Goal: Task Accomplishment & Management: Use online tool/utility

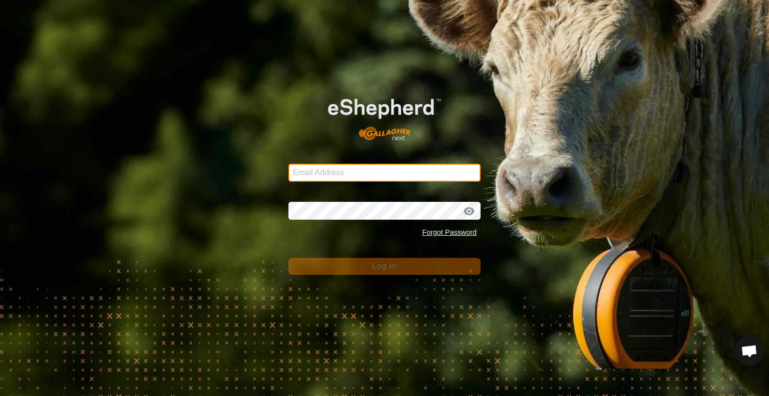
click at [369, 171] on input "Email Address" at bounding box center [384, 173] width 192 height 18
type input "spencer@rsranches.com"
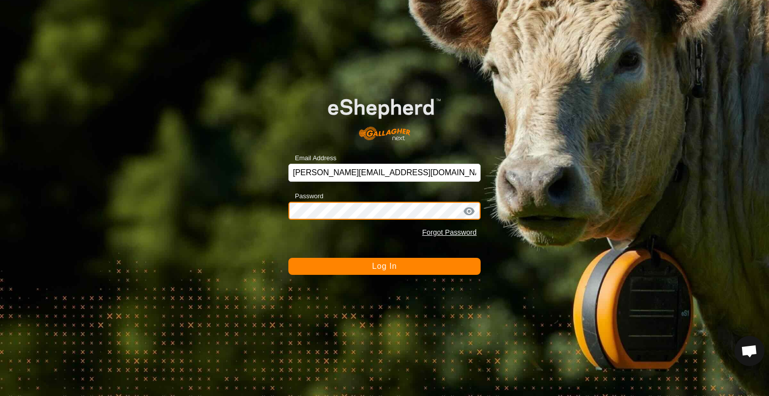
click at [288, 258] on button "Log In" at bounding box center [384, 266] width 192 height 17
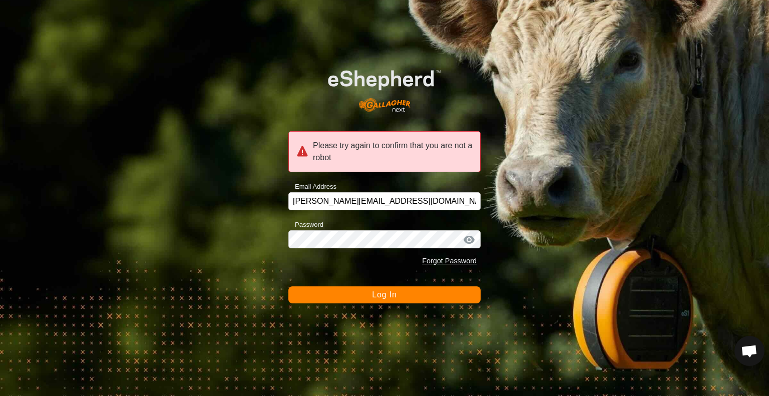
click at [331, 301] on button "Log In" at bounding box center [384, 294] width 192 height 17
click at [425, 293] on button "Log In" at bounding box center [384, 294] width 192 height 17
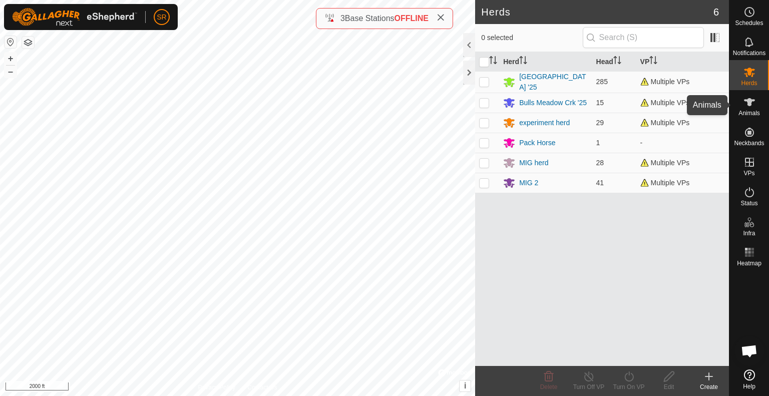
click at [751, 107] on icon at bounding box center [750, 102] width 12 height 12
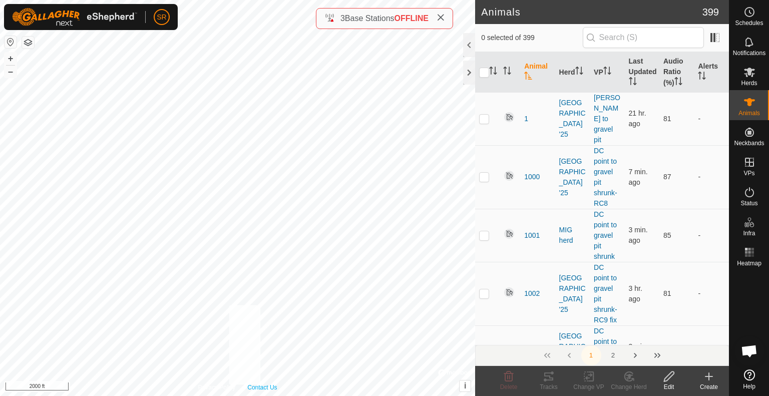
click at [261, 384] on div "Privacy Policy Contact Us 2224 1329036675 [GEOGRAPHIC_DATA] '25 return to [PERS…" at bounding box center [237, 198] width 475 height 396
checkbox input "true"
click at [316, 227] on div "6089 4001865664 [GEOGRAPHIC_DATA] '25 DC point to gravel pit + – ⇧ i © Mapbox ,…" at bounding box center [237, 198] width 475 height 396
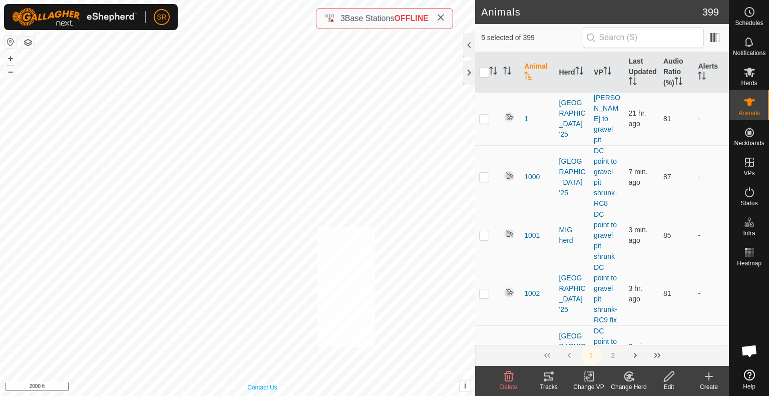
checkbox input "true"
click at [592, 378] on icon at bounding box center [589, 377] width 13 height 12
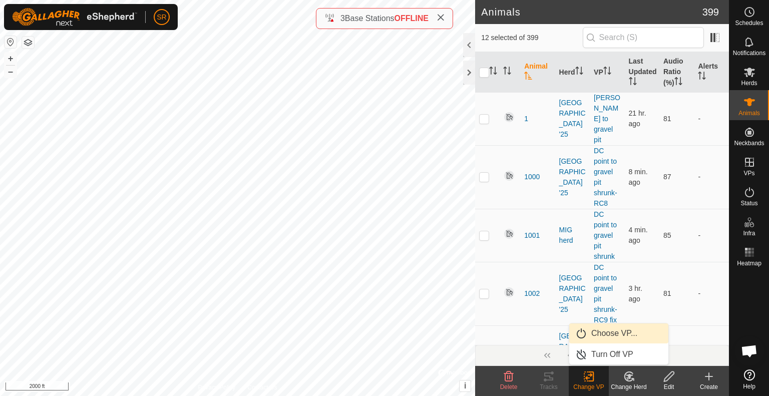
click at [621, 336] on link "Choose VP..." at bounding box center [618, 333] width 99 height 20
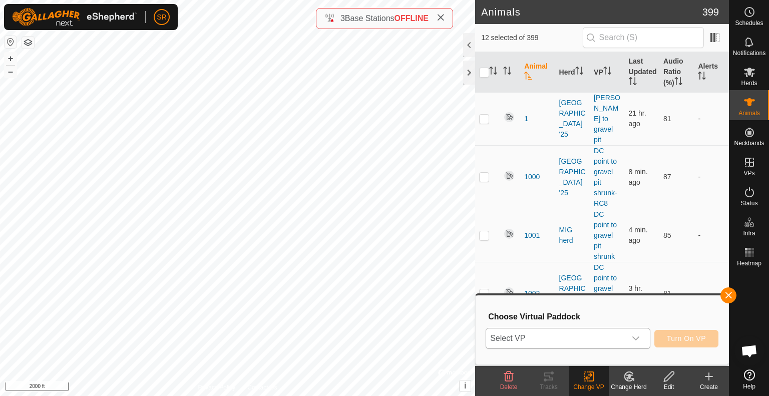
click at [619, 338] on span "Select VP" at bounding box center [556, 338] width 140 height 20
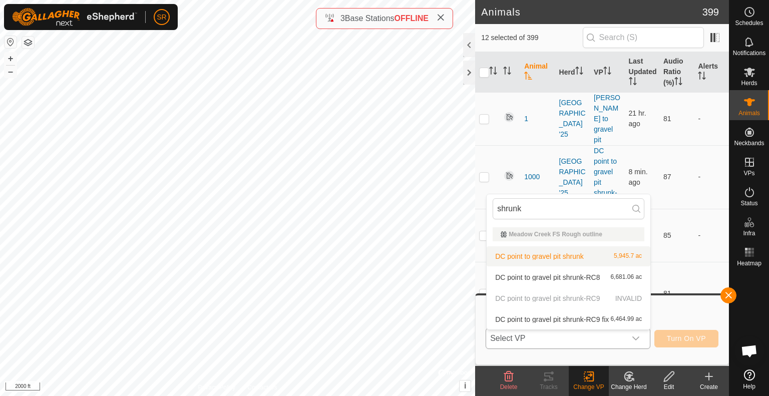
type input "shrunk"
click at [532, 259] on li "DC point to gravel pit shrunk 5,945.7 ac" at bounding box center [569, 256] width 164 height 20
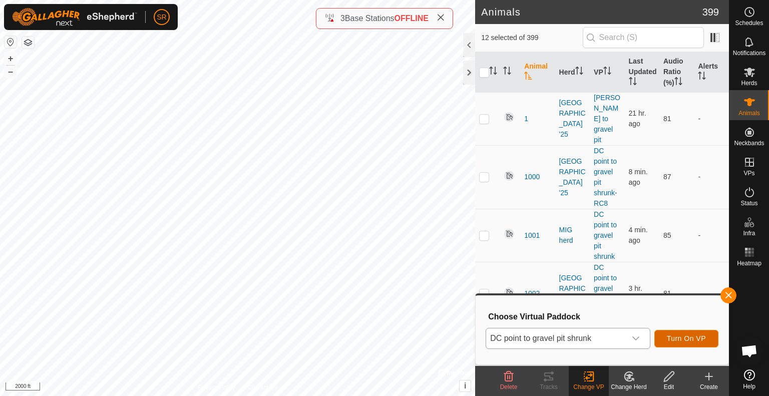
click at [695, 338] on span "Turn On VP" at bounding box center [686, 338] width 39 height 8
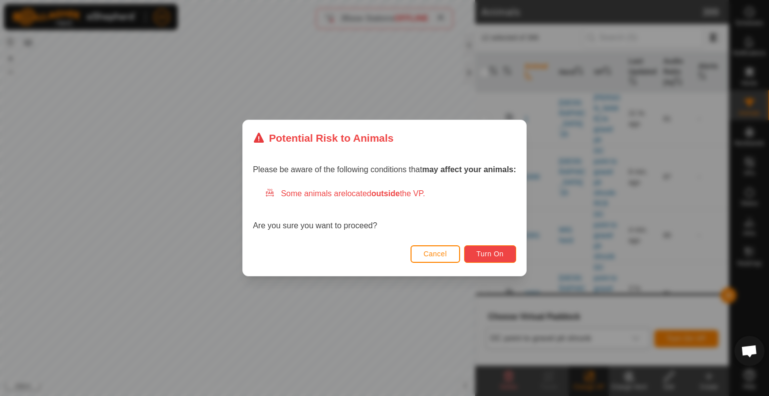
click at [490, 254] on span "Turn On" at bounding box center [490, 254] width 27 height 8
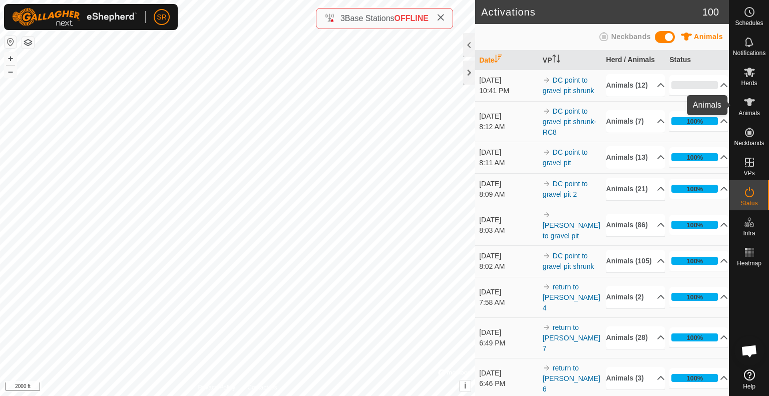
click at [750, 107] on icon at bounding box center [750, 102] width 12 height 12
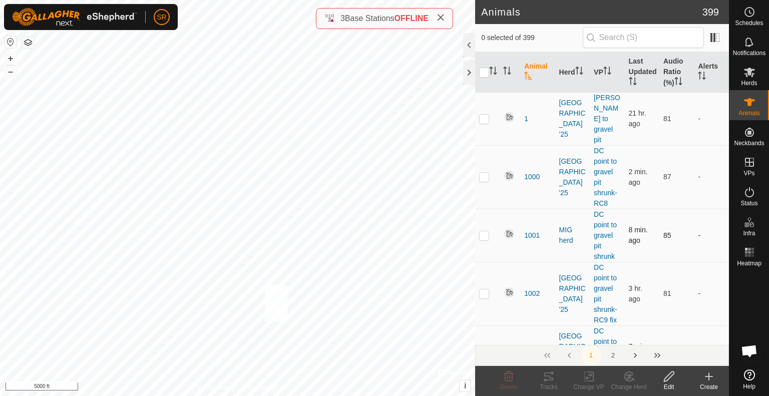
click at [265, 285] on div "4136 3113824409 [GEOGRAPHIC_DATA] '25 DC point to gravel pit + – ⇧ i © Mapbox ,…" at bounding box center [237, 198] width 475 height 396
checkbox input "true"
click at [300, 250] on div "3666 3370459009 [GEOGRAPHIC_DATA] '25 DC point to gravel pit + – ⇧ i © Mapbox ,…" at bounding box center [237, 198] width 475 height 396
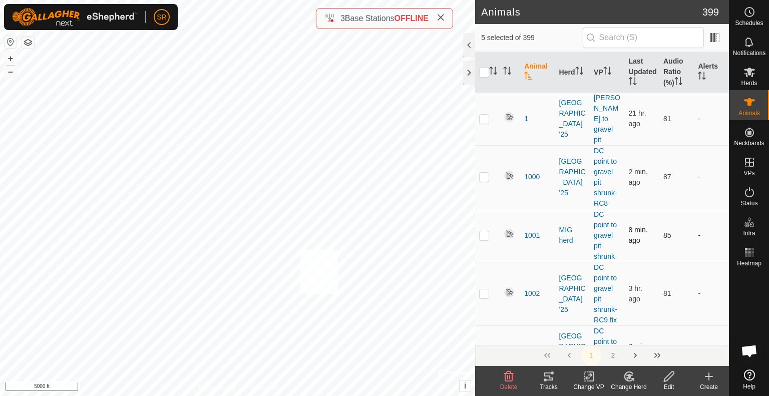
checkbox input "true"
click at [667, 381] on icon at bounding box center [669, 377] width 10 height 10
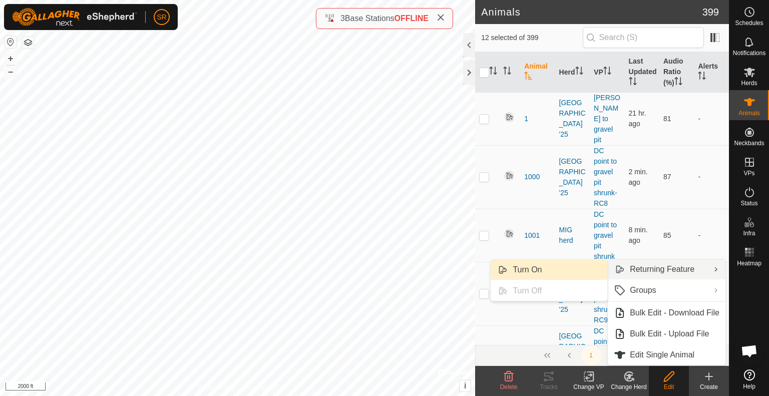
click at [585, 269] on link "Turn On" at bounding box center [549, 270] width 117 height 20
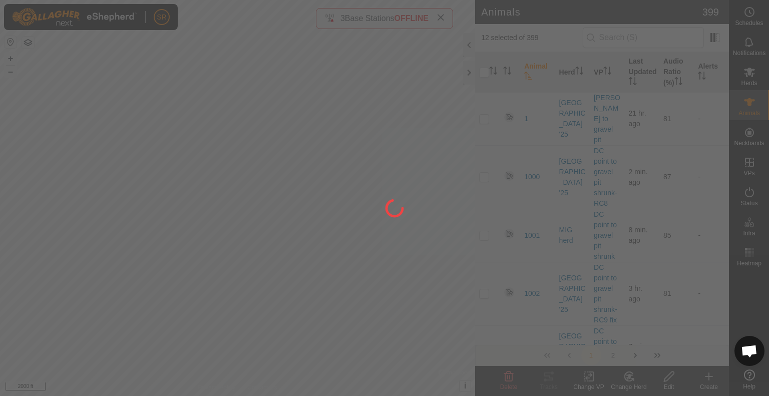
checkbox input "false"
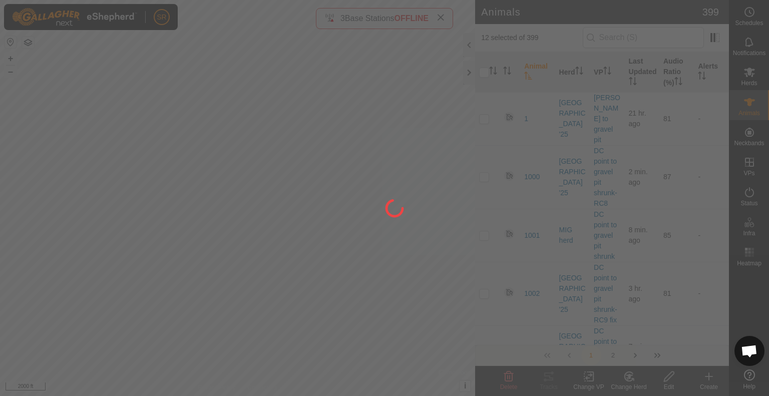
checkbox input "false"
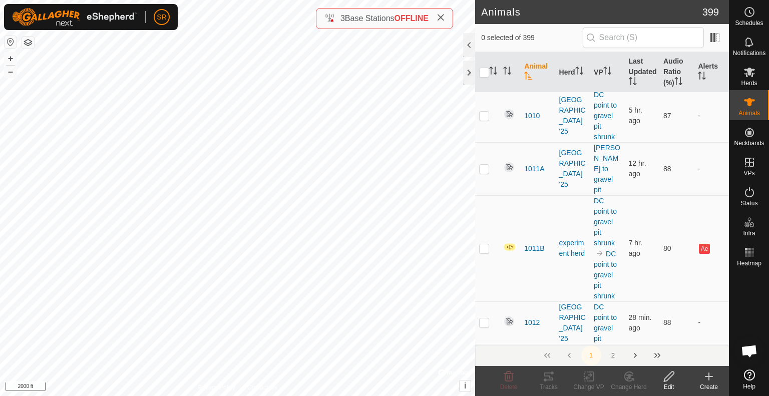
scroll to position [628, 0]
click at [172, 244] on div "3720 1052121984 [GEOGRAPHIC_DATA] '25 DC point to gravel pit + – ⇧ i © Mapbox ,…" at bounding box center [237, 198] width 475 height 396
checkbox input "true"
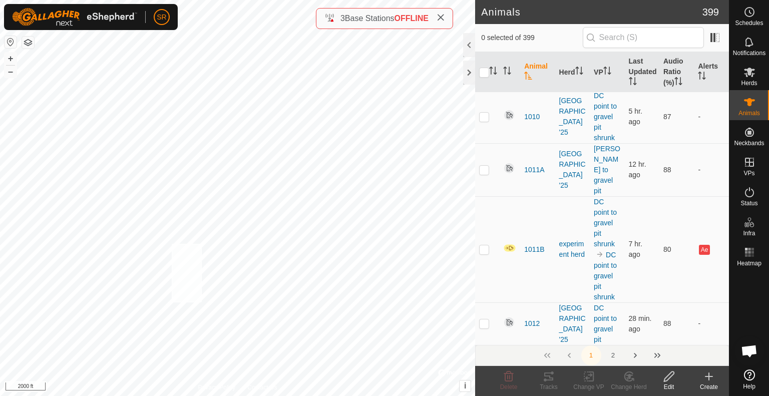
checkbox input "true"
click at [185, 245] on div "6037 2287364208 [GEOGRAPHIC_DATA] '25 DC point to gravel pit + – ⇧ i © Mapbox ,…" at bounding box center [237, 198] width 475 height 396
checkbox input "true"
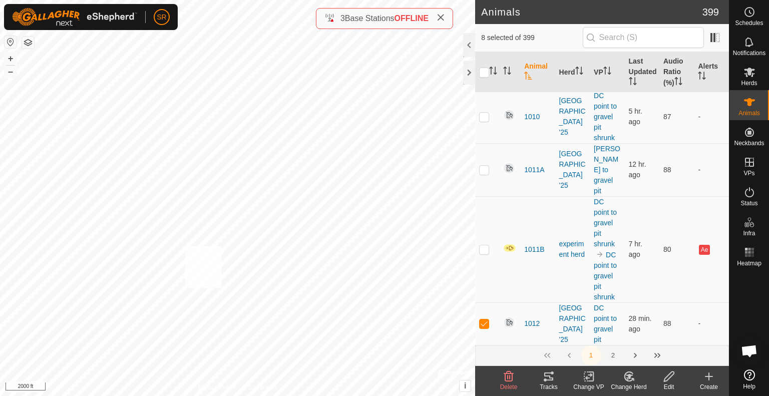
checkbox input "true"
click at [210, 201] on div "6289 3601049756 [GEOGRAPHIC_DATA] '25 DC point to gravel pit 2 + – ⇧ i © Mapbox…" at bounding box center [237, 198] width 475 height 396
checkbox input "true"
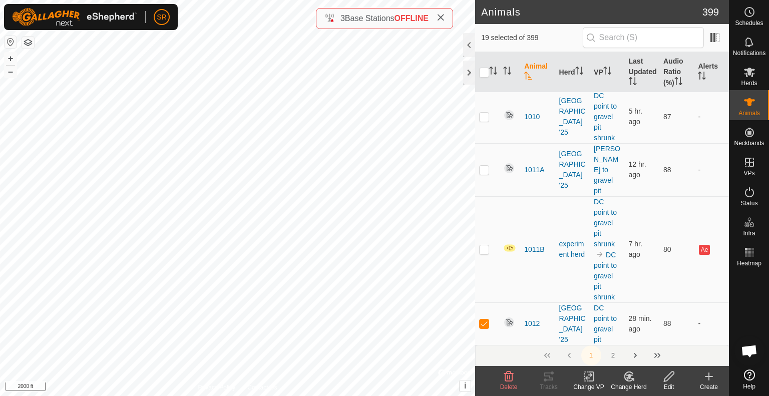
click at [589, 384] on div "Change VP" at bounding box center [589, 387] width 40 height 9
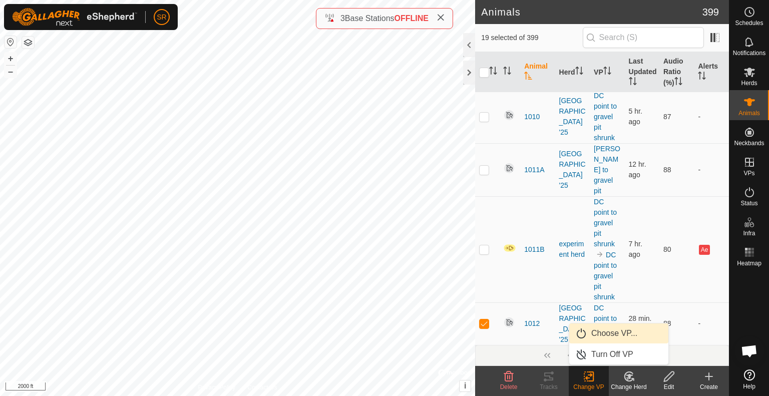
click at [627, 336] on link "Choose VP..." at bounding box center [618, 333] width 99 height 20
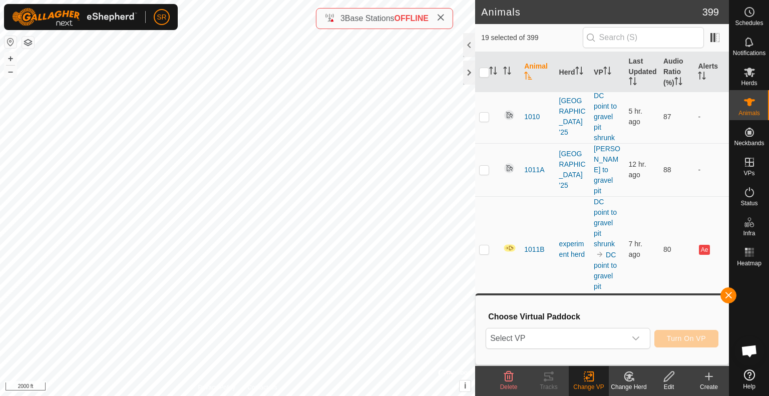
click at [627, 336] on div "dropdown trigger" at bounding box center [636, 338] width 20 height 20
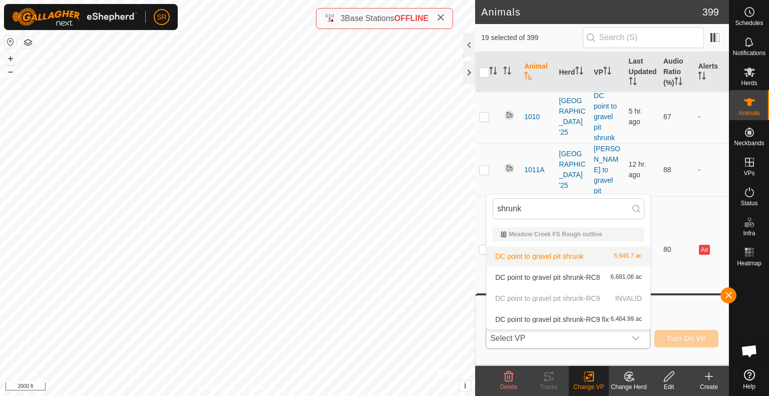
type input "shrunk"
click at [556, 257] on li "DC point to gravel pit shrunk 5,945.7 ac" at bounding box center [569, 256] width 164 height 20
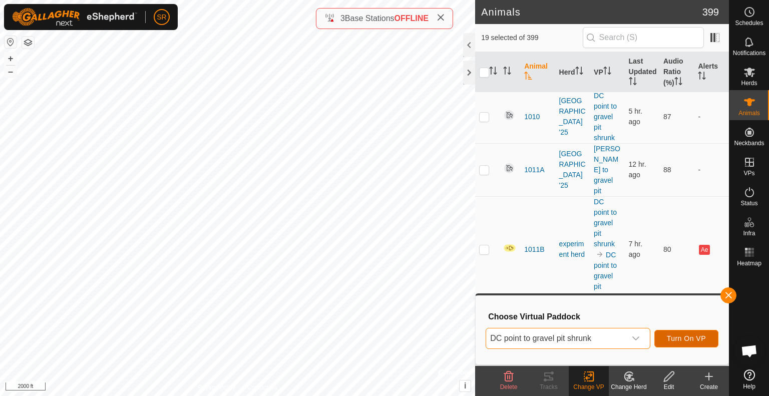
click at [695, 343] on button "Turn On VP" at bounding box center [686, 339] width 64 height 18
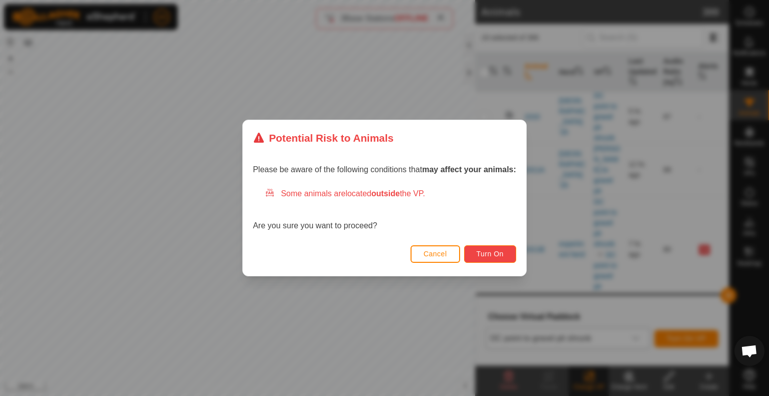
click at [489, 248] on button "Turn On" at bounding box center [490, 254] width 52 height 18
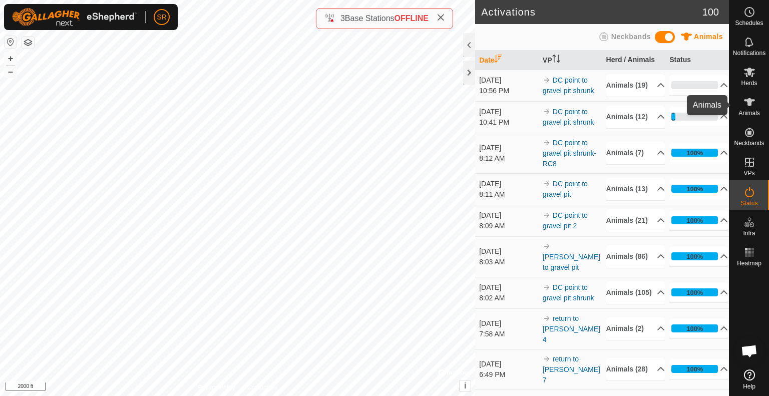
click at [749, 106] on icon at bounding box center [750, 102] width 12 height 12
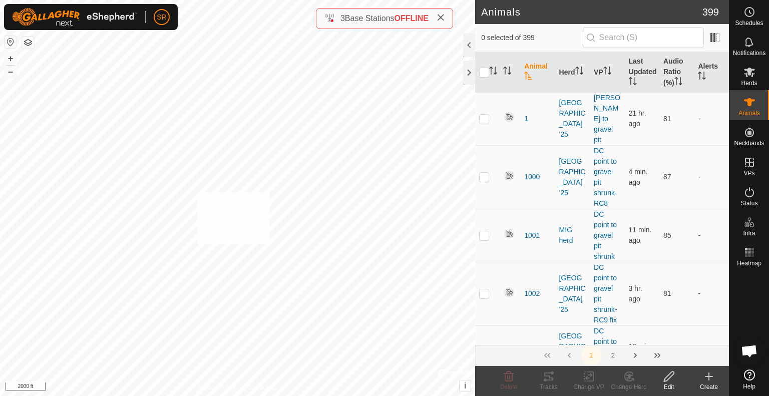
checkbox input "true"
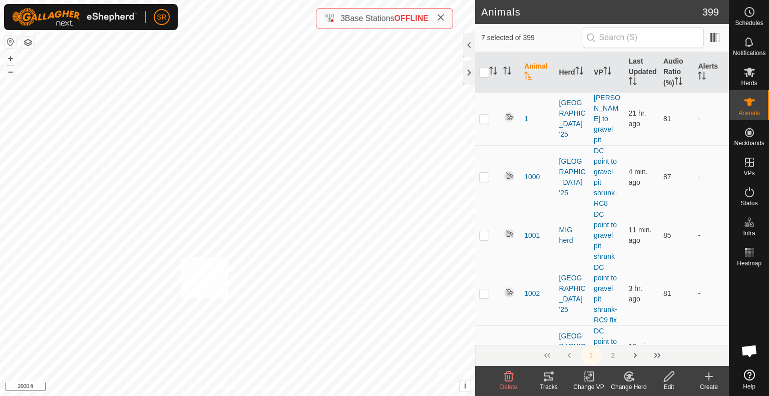
checkbox input "true"
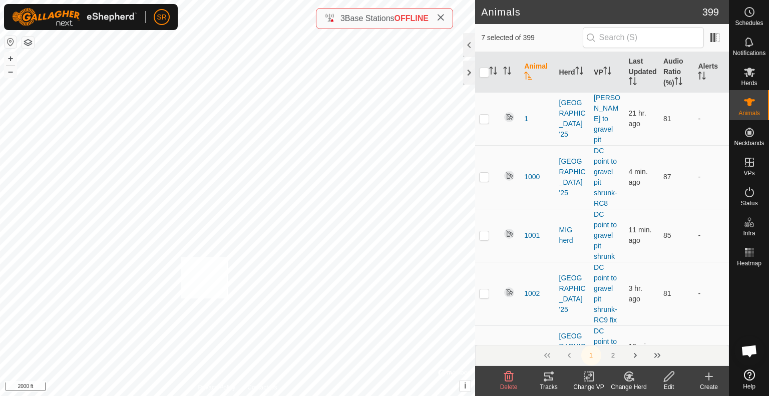
checkbox input "true"
click at [671, 381] on icon at bounding box center [669, 377] width 13 height 12
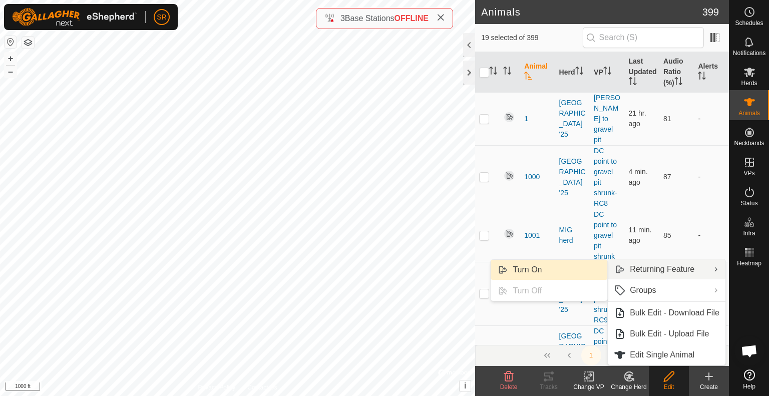
click at [585, 264] on link "Turn On" at bounding box center [549, 270] width 117 height 20
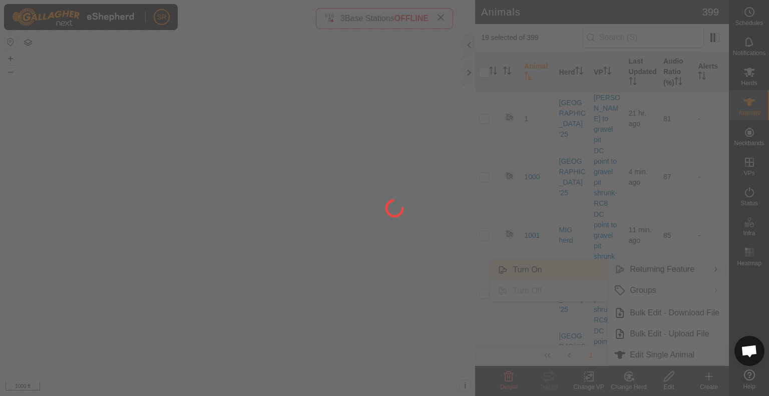
checkbox input "false"
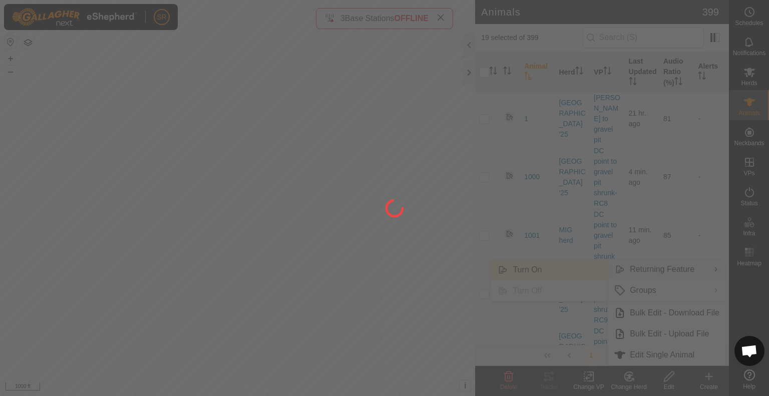
checkbox input "false"
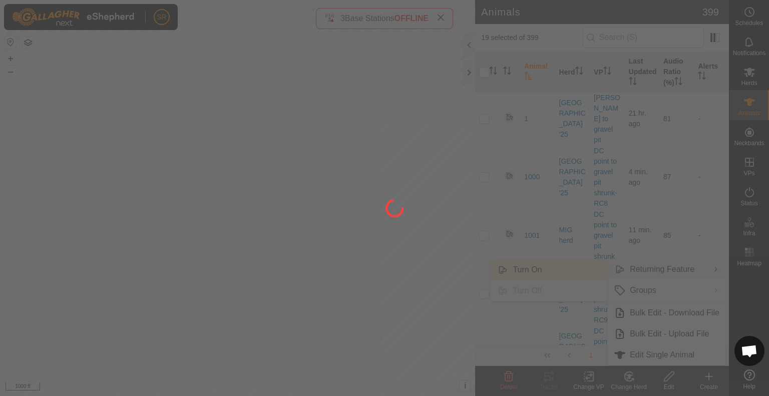
checkbox input "false"
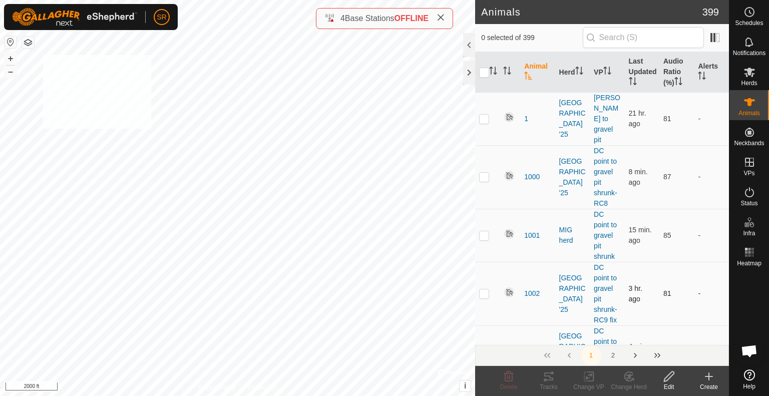
click at [43, 55] on div "1143 1032878215 [GEOGRAPHIC_DATA] '25 [PERSON_NAME] to gravel pit + – ⇧ i © Map…" at bounding box center [237, 198] width 475 height 396
checkbox input "true"
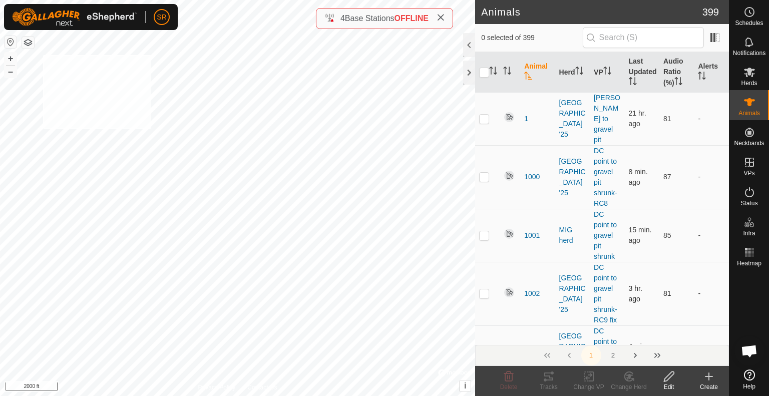
checkbox input "true"
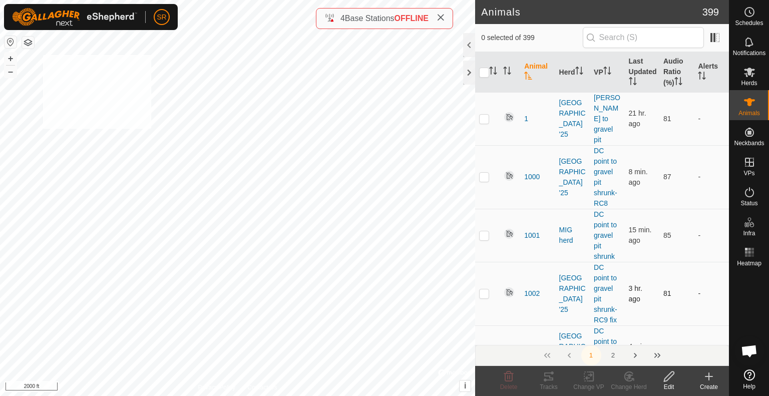
checkbox input "true"
click at [22, 83] on div "264 3577633427 [GEOGRAPHIC_DATA] '25 return to [PERSON_NAME] 7 + – ⇧ i © Mapbox…" at bounding box center [237, 198] width 475 height 396
checkbox input "true"
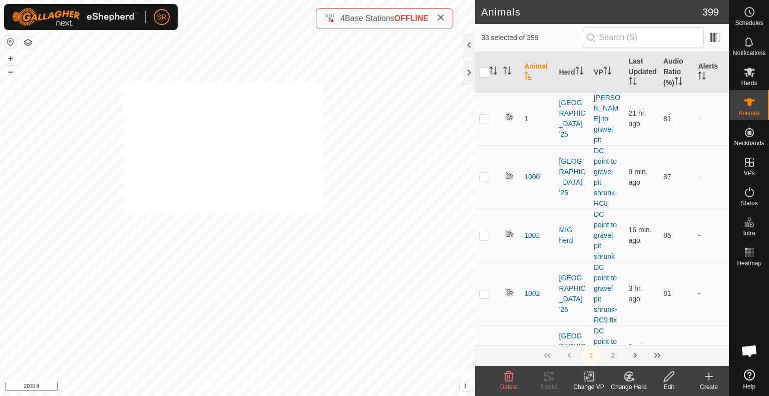
checkbox input "true"
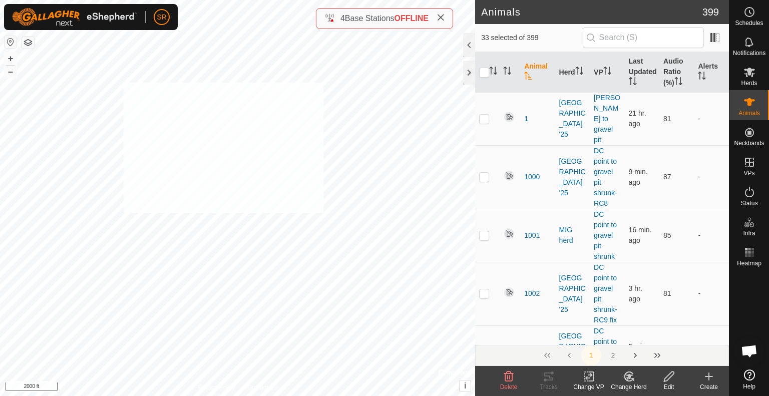
checkbox input "true"
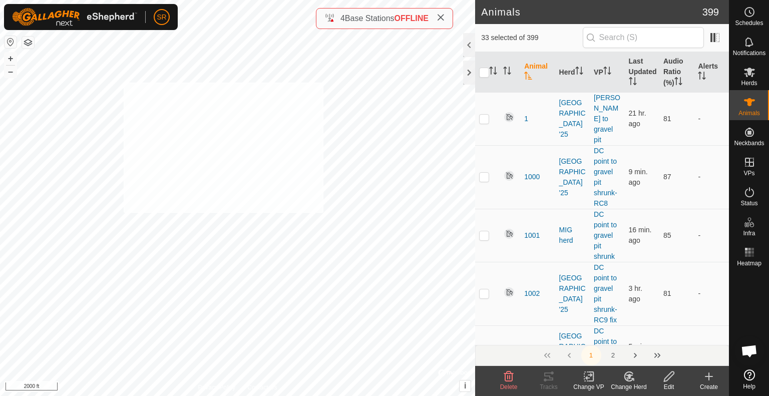
checkbox input "true"
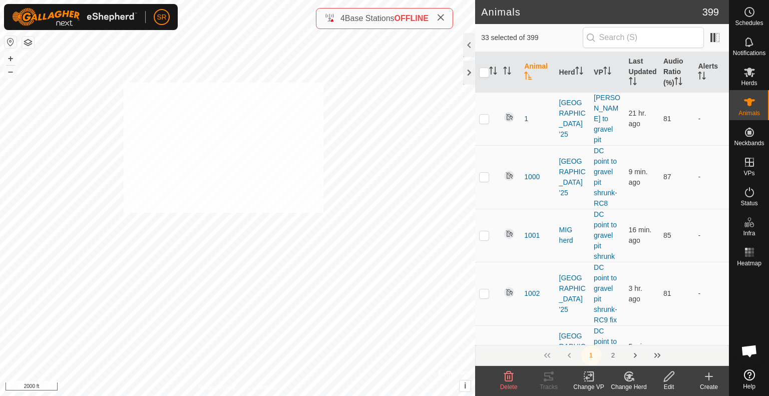
checkbox input "true"
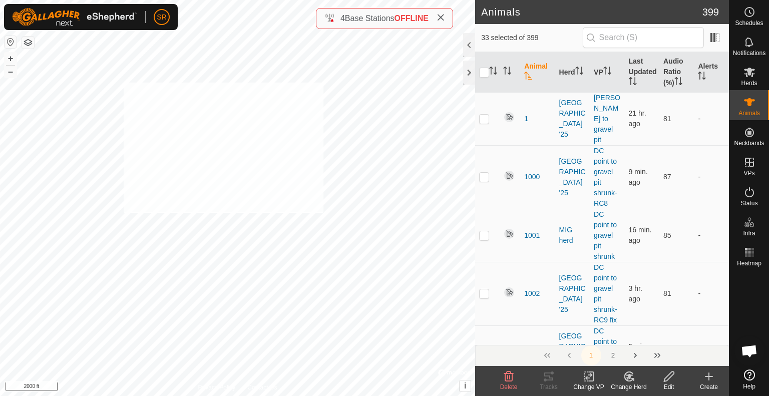
checkbox input "true"
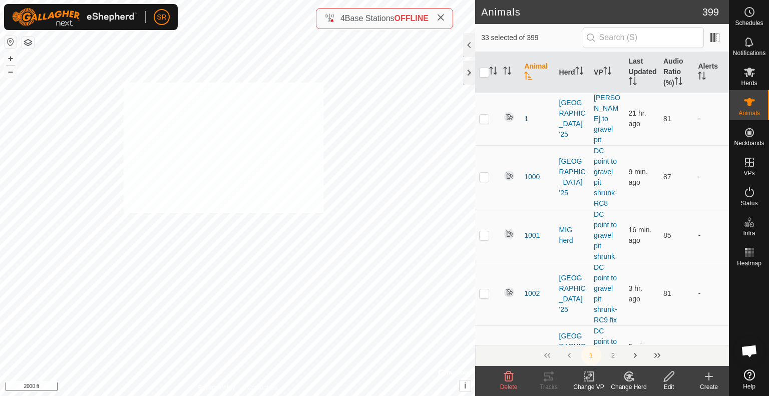
checkbox input "true"
click at [287, 201] on div "Y5027 0013207568 MIG 2 DC point to gravel pit shrunk-RC9 fix + – ⇧ i © Mapbox ,…" at bounding box center [237, 198] width 475 height 396
checkbox input "true"
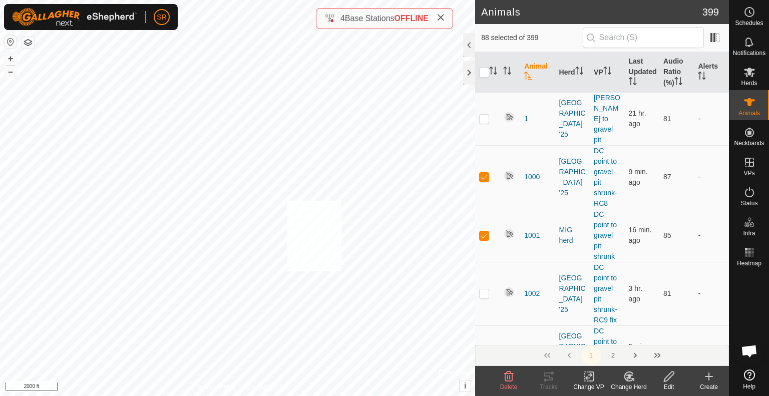
checkbox input "true"
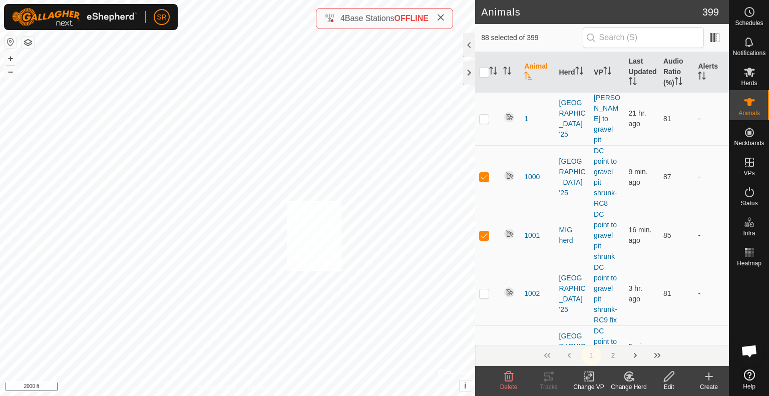
checkbox input "true"
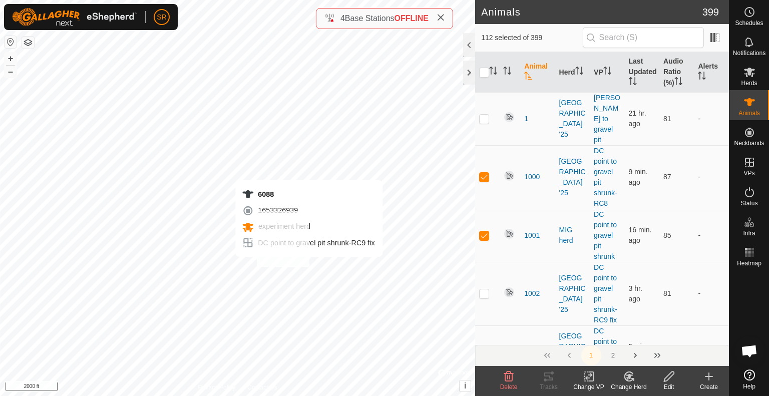
checkbox input "true"
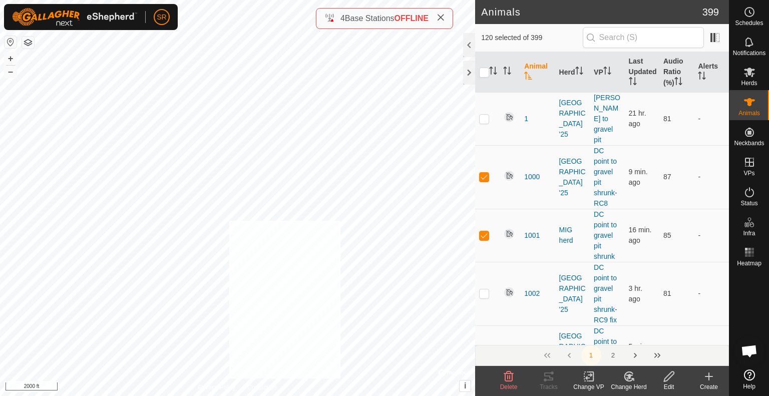
checkbox input "true"
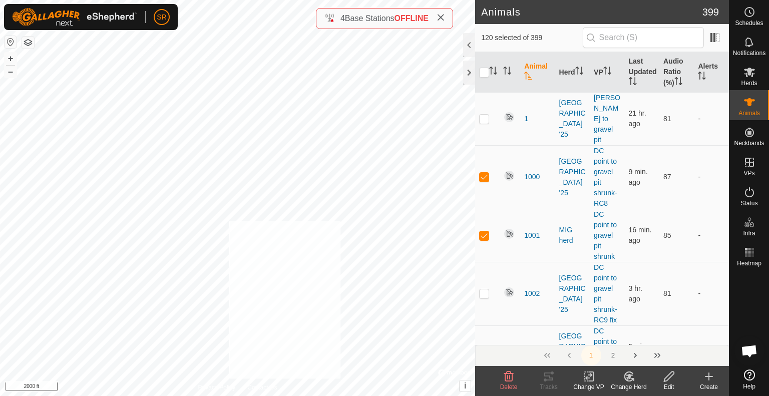
checkbox input "true"
click at [313, 198] on div "3492 0718718502 [GEOGRAPHIC_DATA] '25 DC point to gravel pit 2 + – ⇧ i © Mapbox…" at bounding box center [237, 198] width 475 height 396
checkbox input "true"
click at [587, 380] on icon at bounding box center [589, 377] width 13 height 12
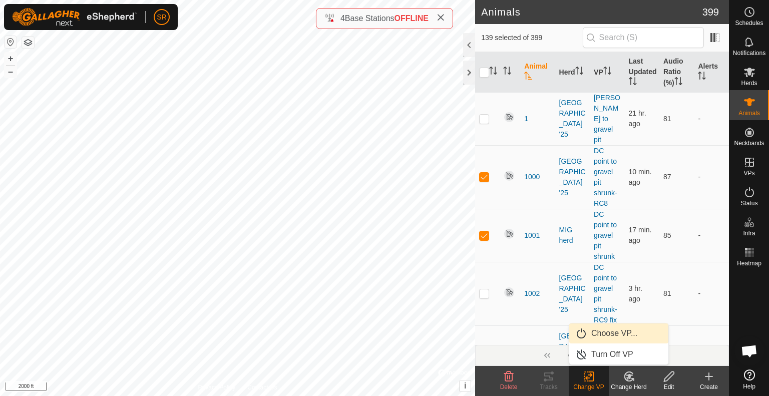
click at [596, 332] on link "Choose VP..." at bounding box center [618, 333] width 99 height 20
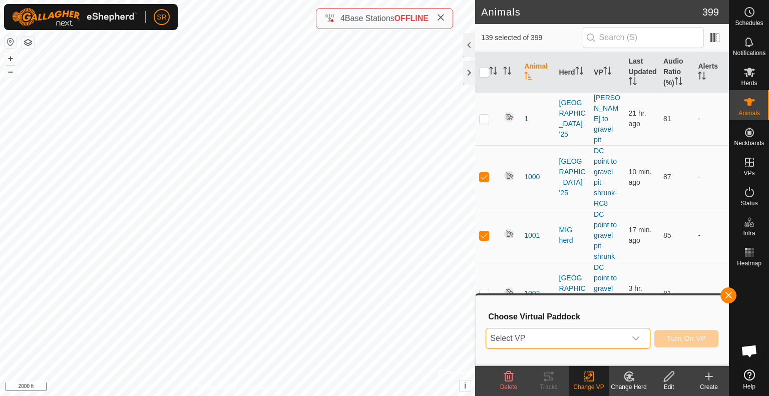
click at [571, 342] on span "Select VP" at bounding box center [556, 338] width 140 height 20
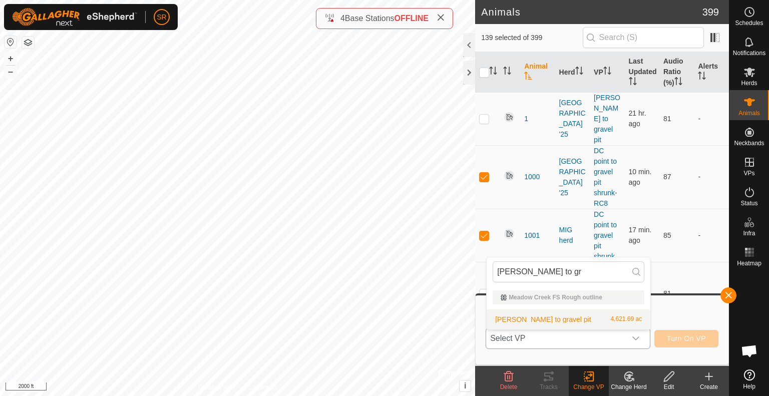
type input "[PERSON_NAME] to gr"
click at [560, 322] on li "[PERSON_NAME] to gravel pit 4,621.69 ac" at bounding box center [569, 319] width 164 height 20
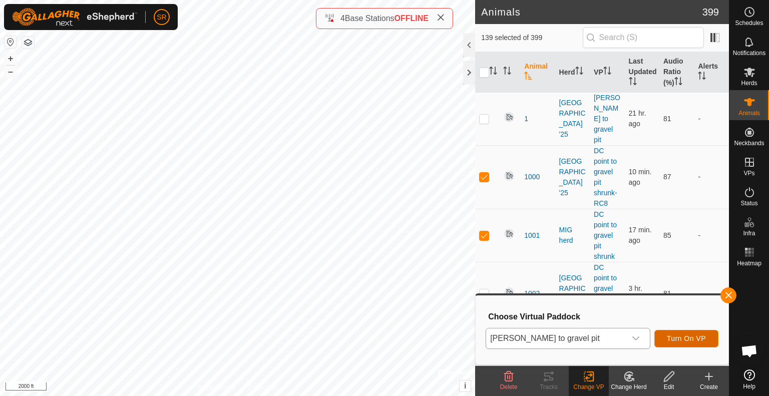
click at [676, 340] on span "Turn On VP" at bounding box center [686, 338] width 39 height 8
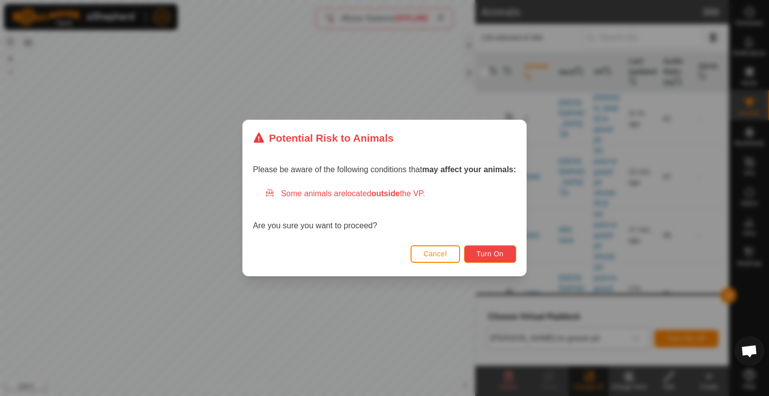
click at [486, 254] on span "Turn On" at bounding box center [490, 254] width 27 height 8
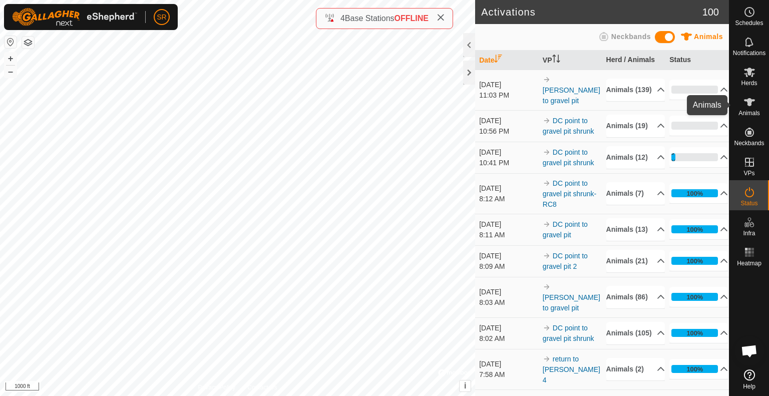
click at [753, 109] on es-animals-svg-icon at bounding box center [750, 102] width 18 height 16
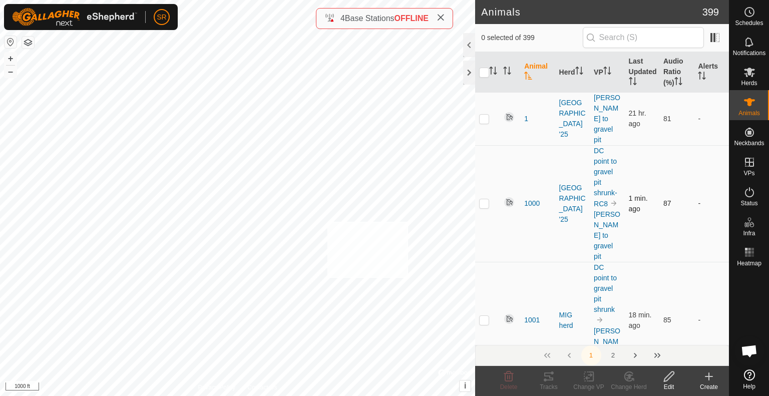
checkbox input "true"
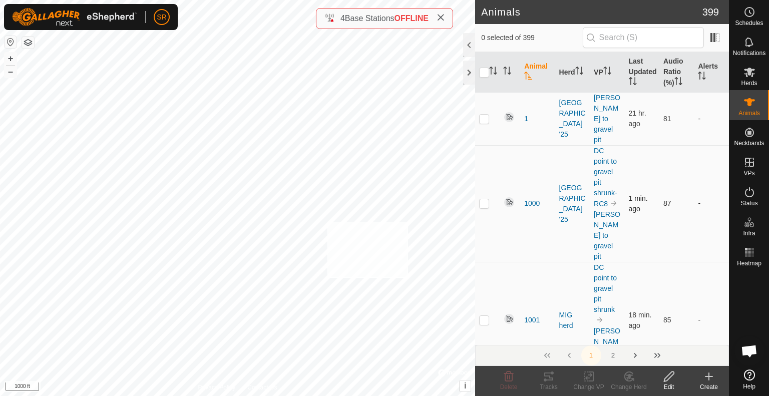
checkbox input "true"
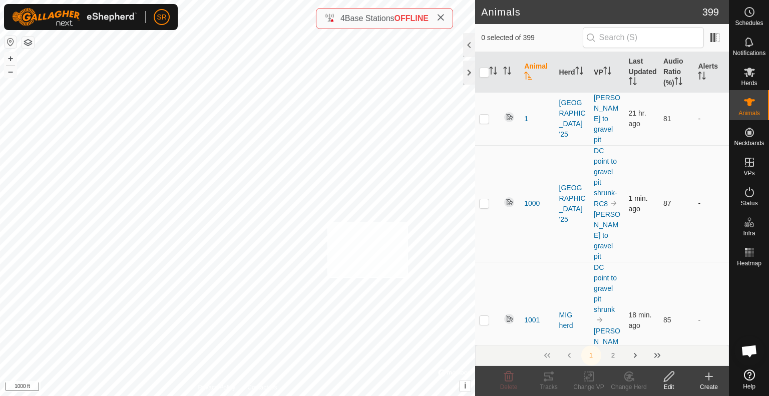
checkbox input "true"
click at [591, 381] on icon at bounding box center [591, 376] width 5 height 9
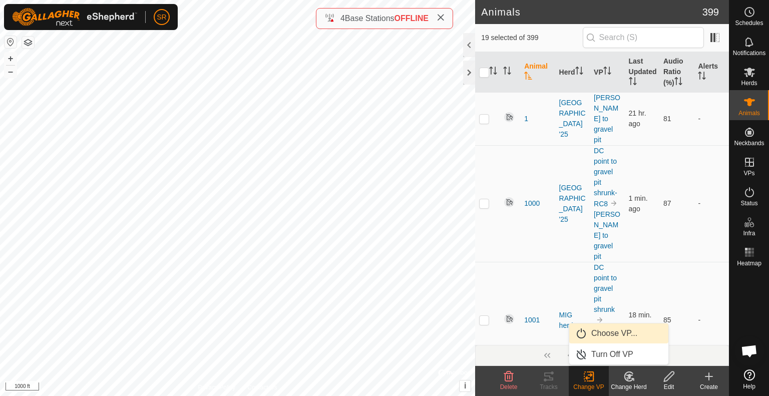
click at [605, 337] on link "Choose VP..." at bounding box center [618, 333] width 99 height 20
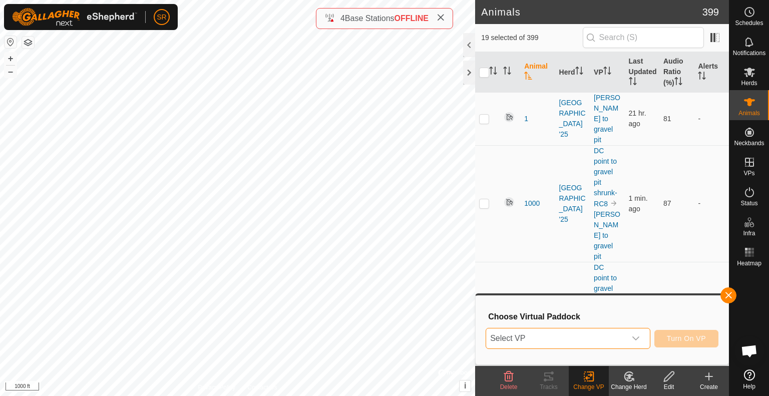
click at [605, 337] on span "Select VP" at bounding box center [556, 338] width 140 height 20
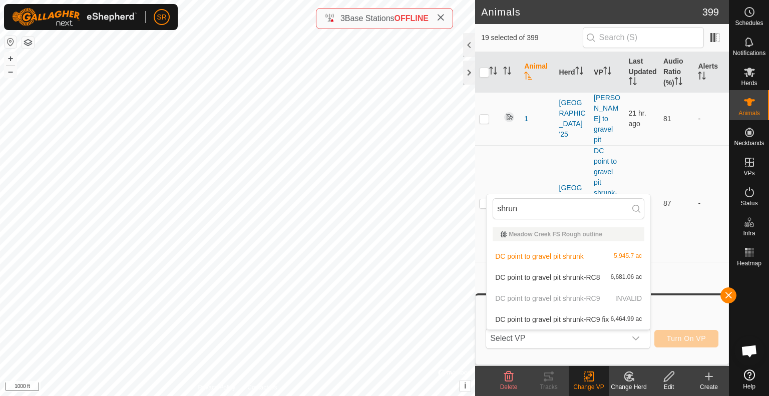
type input "shrunk"
click at [550, 254] on li "DC point to gravel pit shrunk 5,945.7 ac" at bounding box center [569, 256] width 164 height 20
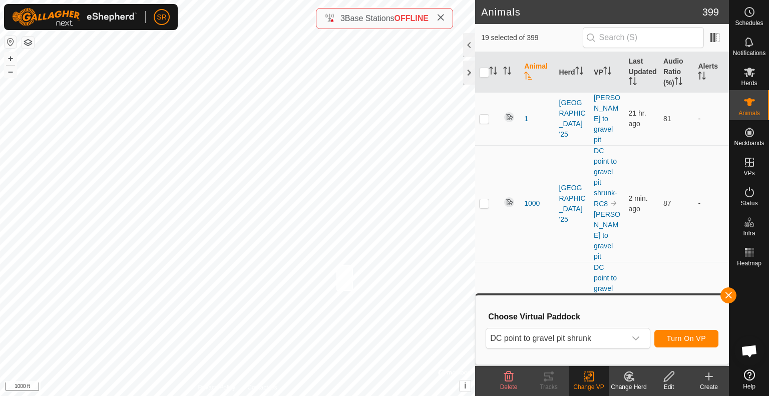
click at [336, 265] on div "258 0492022030 [GEOGRAPHIC_DATA] '25 DC point to gravel pit shrunk + – ⇧ i © Ma…" at bounding box center [237, 198] width 475 height 396
checkbox input "true"
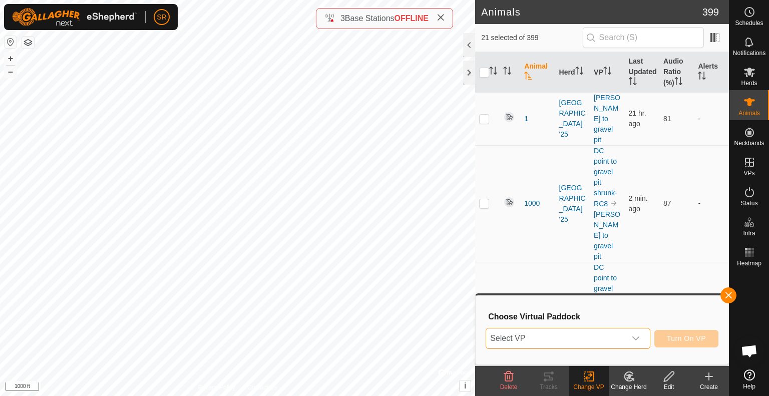
click at [527, 336] on span "Select VP" at bounding box center [556, 338] width 140 height 20
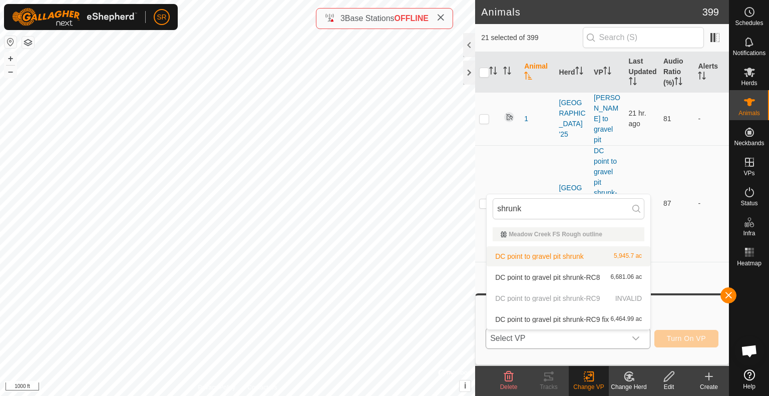
type input "shrunk"
click at [590, 260] on li "DC point to gravel pit shrunk 5,945.7 ac" at bounding box center [569, 256] width 164 height 20
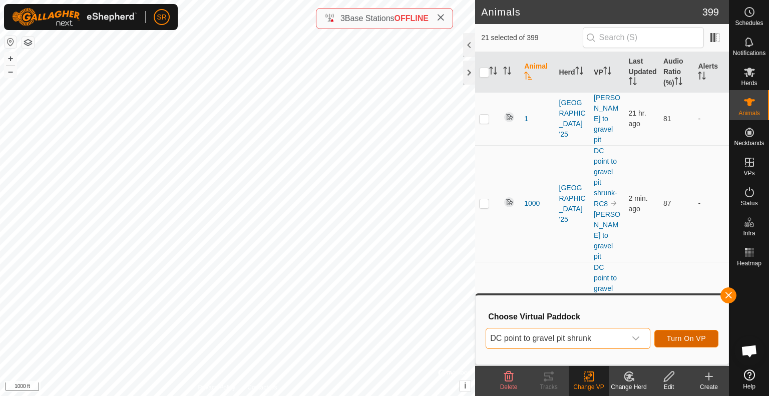
click at [673, 335] on span "Turn On VP" at bounding box center [686, 338] width 39 height 8
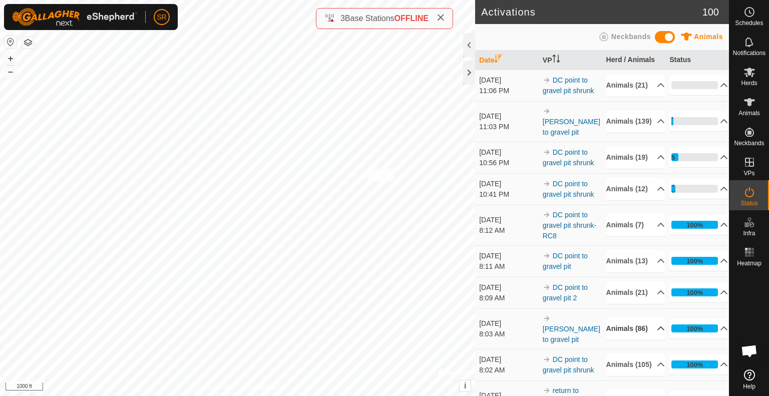
click at [368, 169] on div "6081 3916037322 experiment herd return to [PERSON_NAME] 7 + – ⇧ i © Mapbox , © …" at bounding box center [237, 198] width 475 height 396
click at [750, 102] on icon at bounding box center [749, 102] width 11 height 8
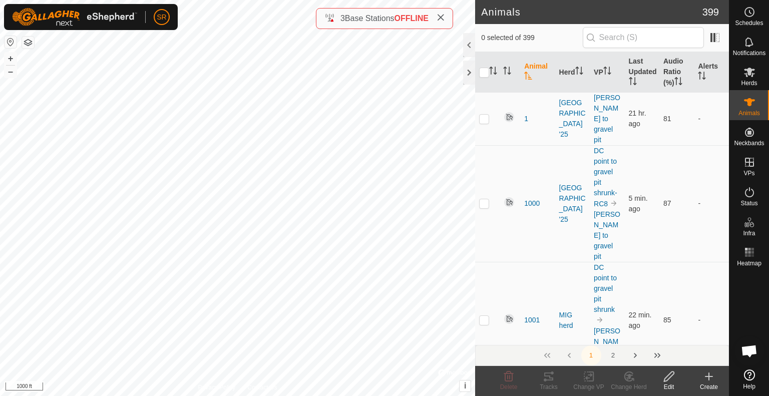
click at [364, 163] on div "6081 3916037322 experiment herd return to [PERSON_NAME] 7 + – ⇧ i © Mapbox , © …" at bounding box center [237, 198] width 475 height 396
click at [588, 376] on icon at bounding box center [589, 377] width 13 height 12
checkbox input "true"
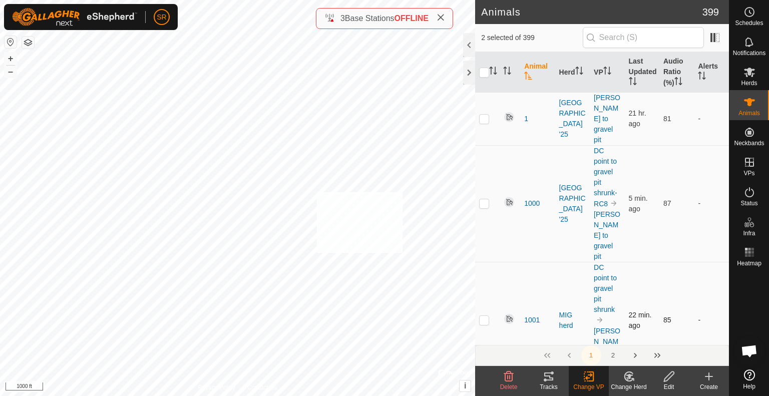
checkbox input "true"
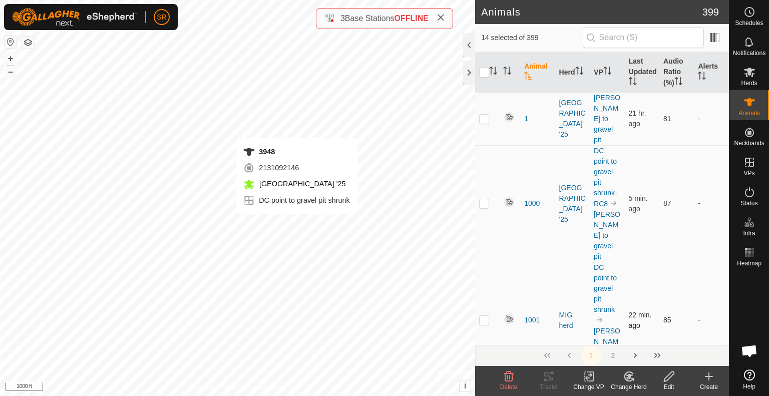
click at [297, 224] on div "3948 2131092146 [GEOGRAPHIC_DATA] '25 DC point to gravel pit shrunk + – ⇧ i © M…" at bounding box center [237, 198] width 475 height 396
click at [590, 379] on icon at bounding box center [589, 377] width 13 height 12
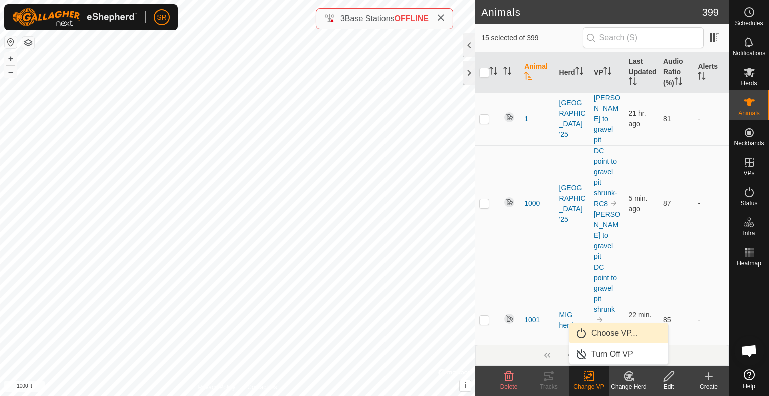
click at [621, 335] on link "Choose VP..." at bounding box center [618, 333] width 99 height 20
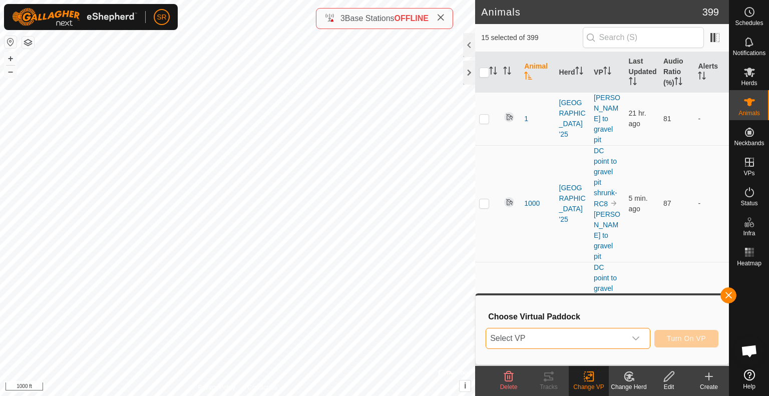
click at [621, 336] on span "Select VP" at bounding box center [556, 338] width 140 height 20
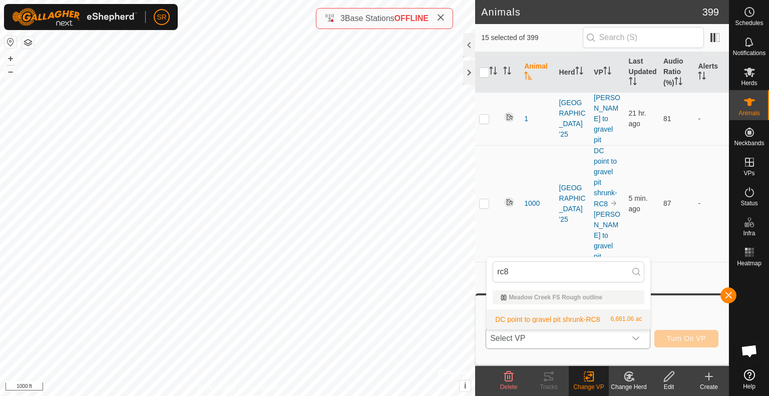
type input "rc8"
click at [582, 320] on li "DC point to gravel pit shrunk-RC8 6,681.06 ac" at bounding box center [569, 319] width 164 height 20
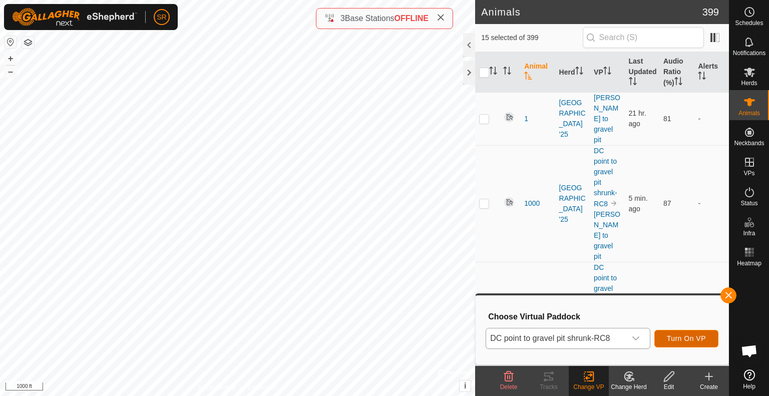
click at [683, 339] on span "Turn On VP" at bounding box center [686, 338] width 39 height 8
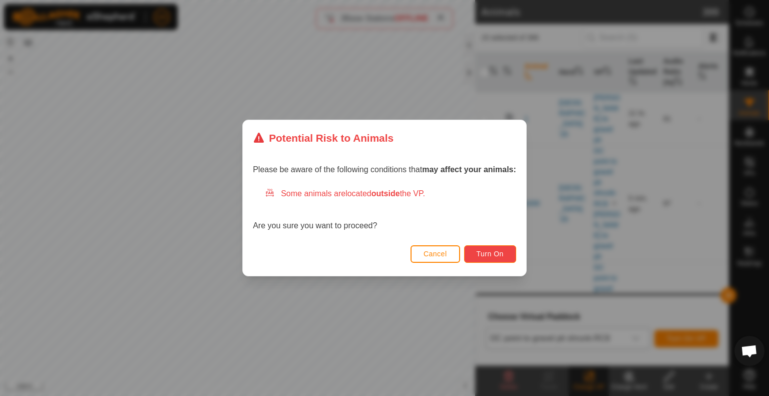
click at [483, 253] on span "Turn On" at bounding box center [490, 254] width 27 height 8
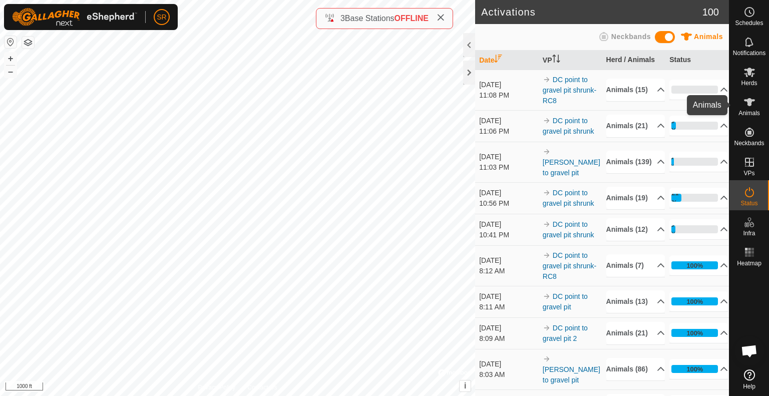
click at [746, 110] on span "Animals" at bounding box center [750, 113] width 22 height 6
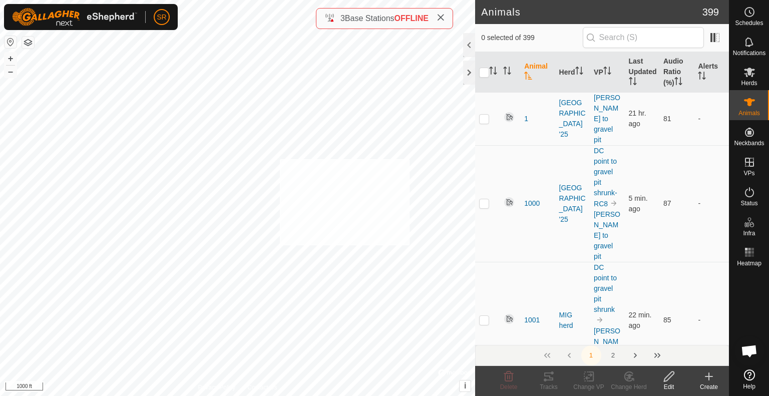
checkbox input "true"
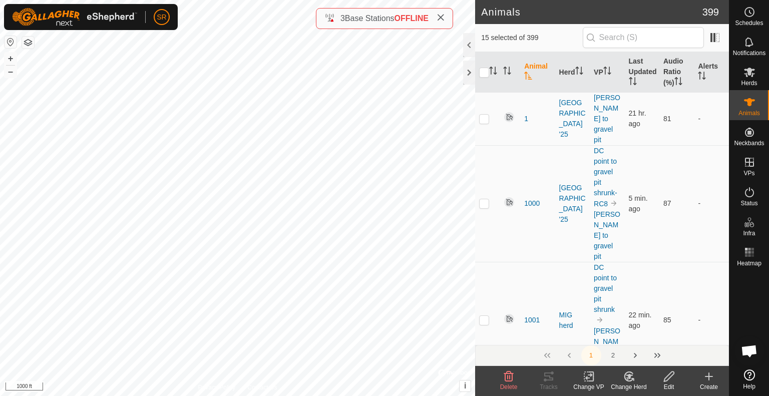
click at [667, 380] on icon at bounding box center [669, 377] width 10 height 10
click at [670, 376] on icon at bounding box center [669, 377] width 10 height 10
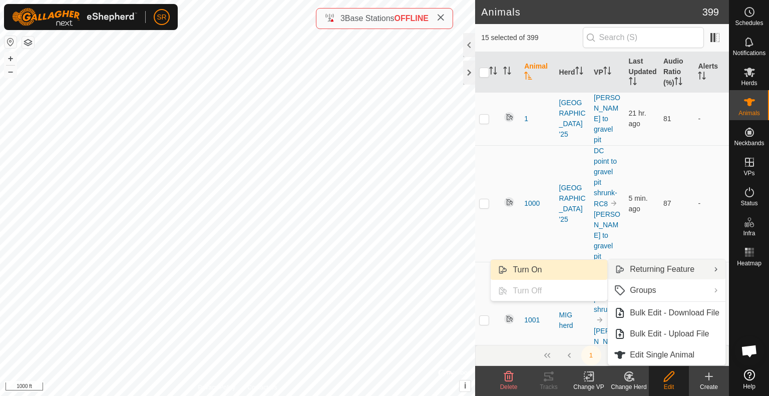
click at [589, 268] on link "Turn On" at bounding box center [549, 270] width 117 height 20
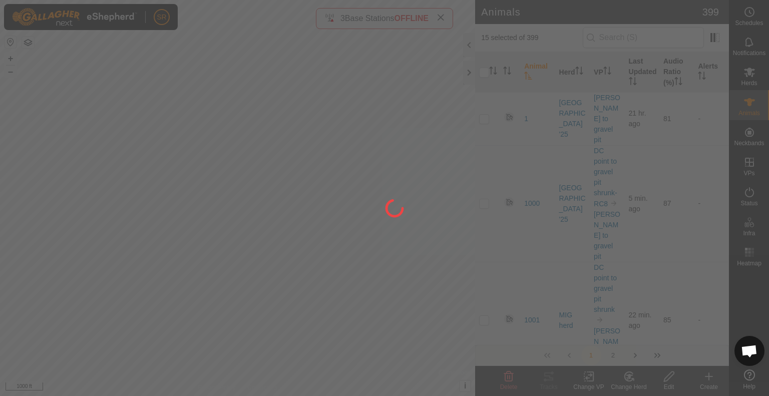
checkbox input "false"
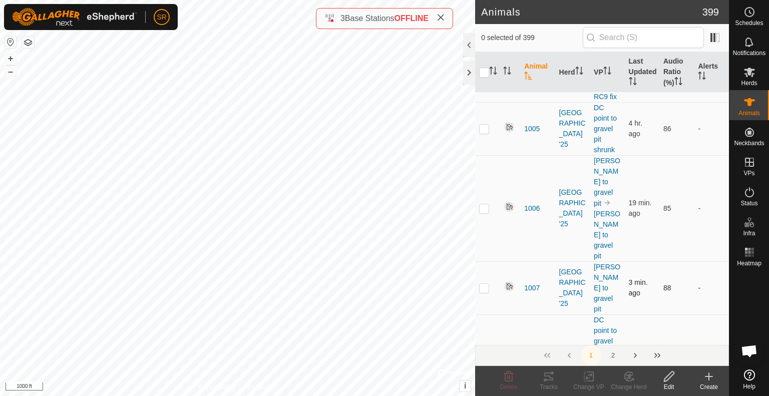
scroll to position [511, 0]
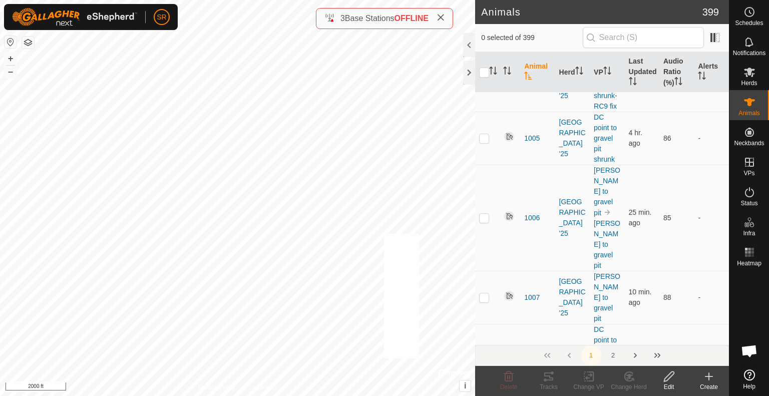
click at [384, 234] on div "DC pond 5 Type: trough Capacity: 100L Water Level: 100% Drinkable: Yes + – ⇧ i …" at bounding box center [237, 198] width 475 height 396
checkbox input "true"
click at [382, 192] on div "Y5029 0921175768 [GEOGRAPHIC_DATA] '25 DC point to gravel pit shrunk-RC9 fix + …" at bounding box center [237, 198] width 475 height 396
checkbox input "true"
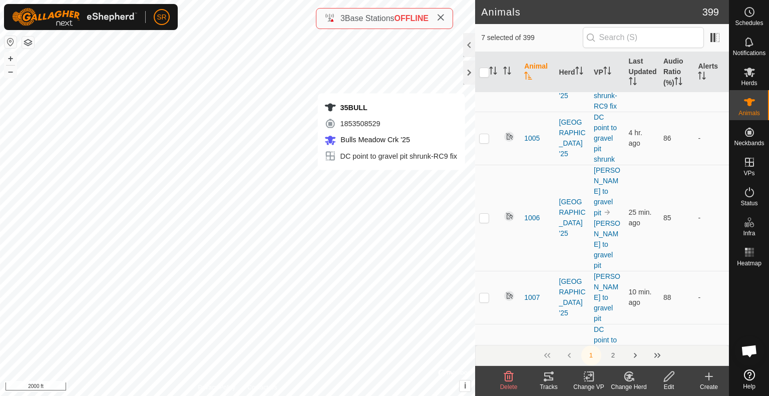
click at [423, 180] on div "35BULL 1853508529 Bulls Meadow Crk '25 DC point to gravel pit shrunk-RC9 fix + …" at bounding box center [237, 198] width 475 height 396
checkbox input "true"
click at [366, 154] on div "6093 3735758803 MIG herd DC point to gravel pit shrunk-RC9 fix + – ⇧ i © Mapbox…" at bounding box center [237, 198] width 475 height 396
checkbox input "true"
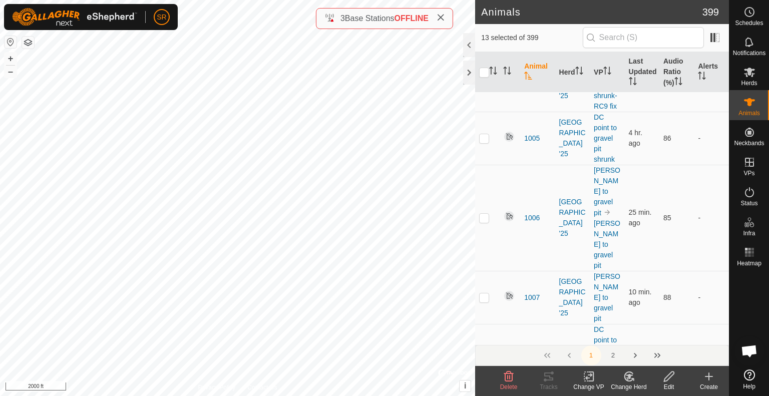
click at [588, 377] on icon at bounding box center [589, 377] width 13 height 12
click at [615, 329] on link "Choose VP..." at bounding box center [618, 333] width 99 height 20
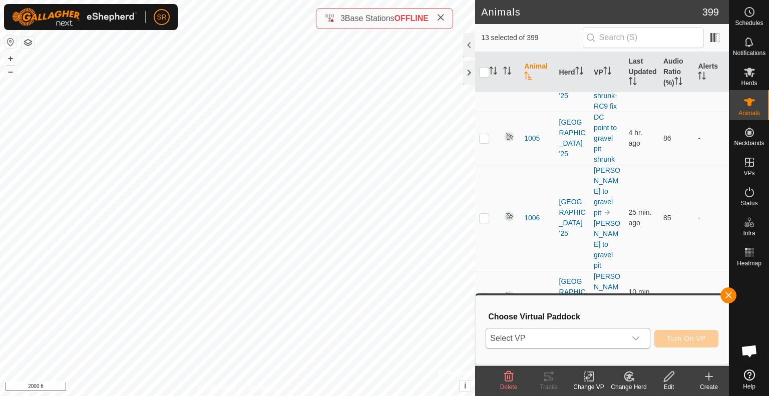
click at [608, 338] on span "Select VP" at bounding box center [556, 338] width 140 height 20
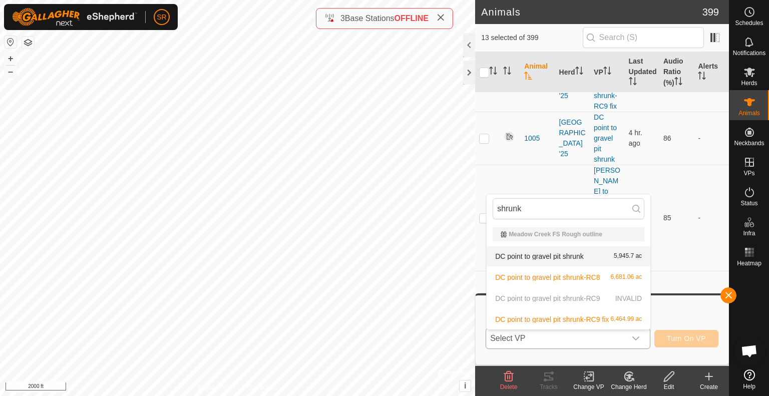
type input "shrunk"
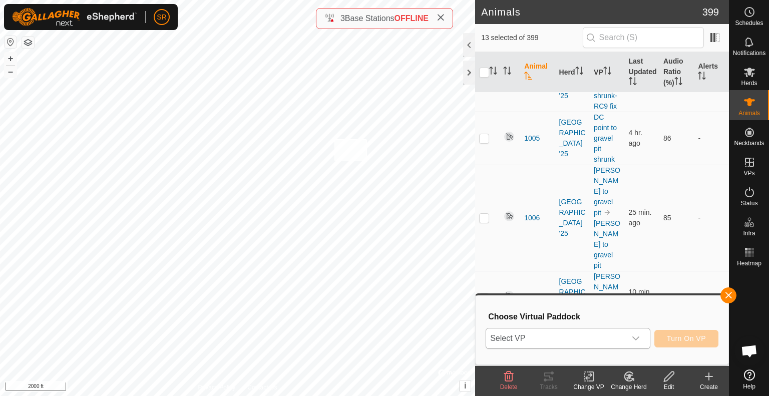
checkbox input "true"
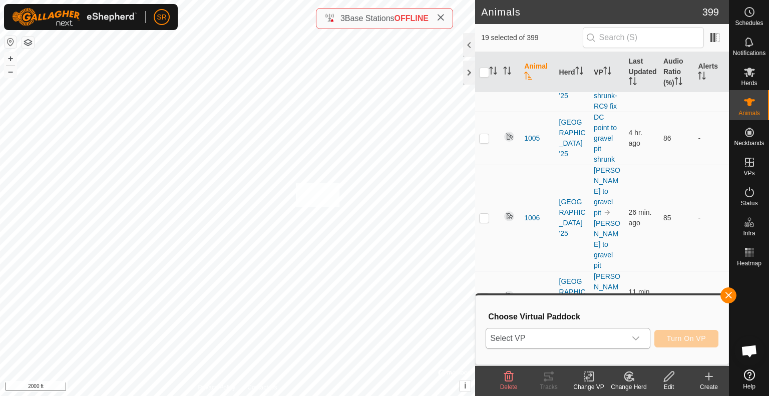
checkbox input "true"
click at [591, 341] on span "Select VP" at bounding box center [556, 338] width 140 height 20
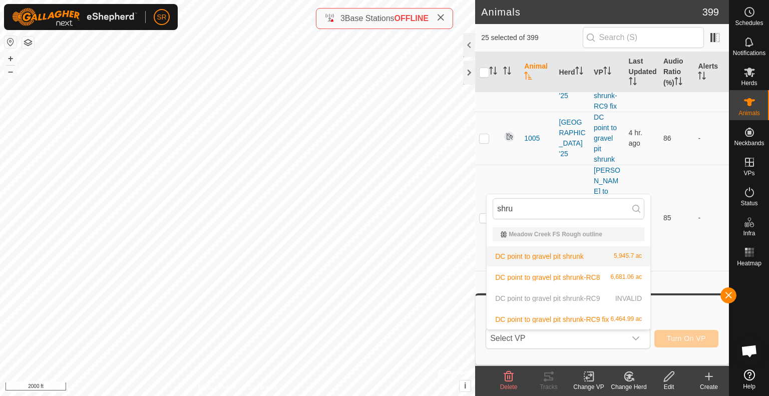
type input "shru"
click at [547, 258] on li "DC point to gravel pit shrunk 5,945.7 ac" at bounding box center [569, 256] width 164 height 20
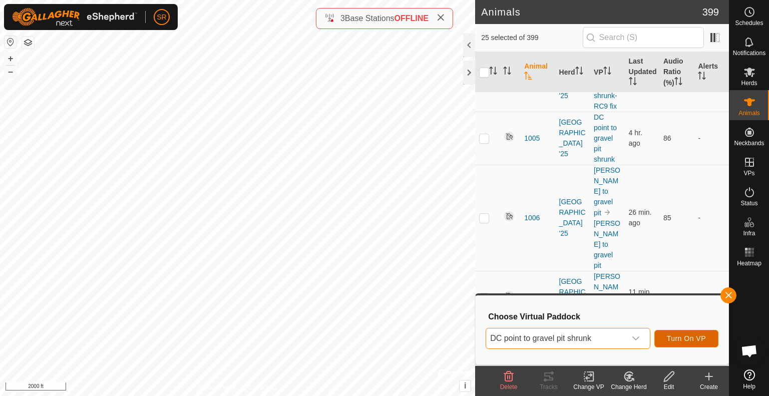
click at [681, 339] on span "Turn On VP" at bounding box center [686, 338] width 39 height 8
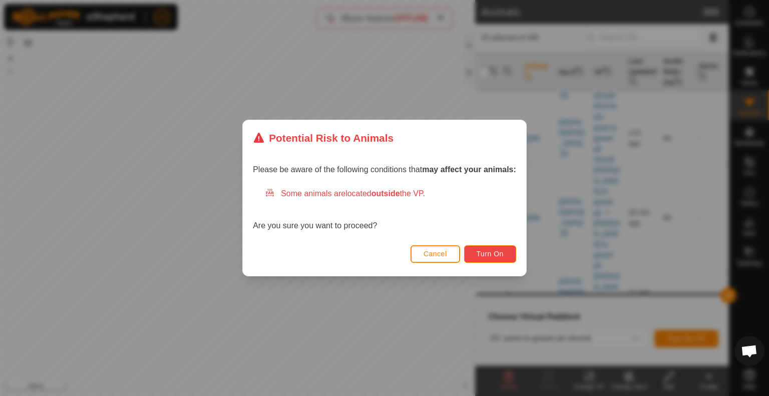
click at [497, 252] on span "Turn On" at bounding box center [490, 254] width 27 height 8
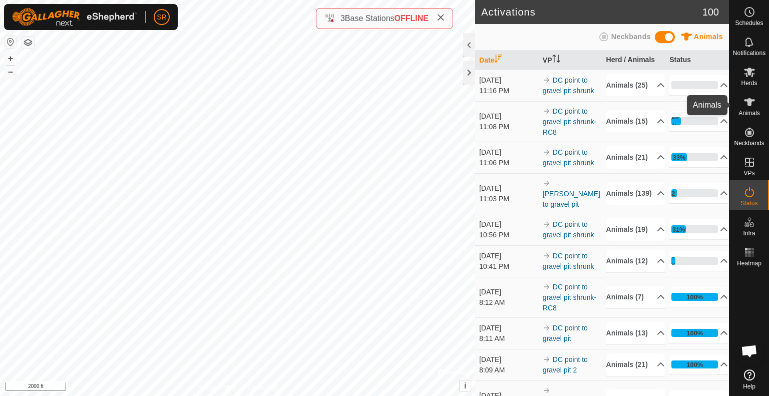
click at [752, 104] on icon at bounding box center [750, 102] width 12 height 12
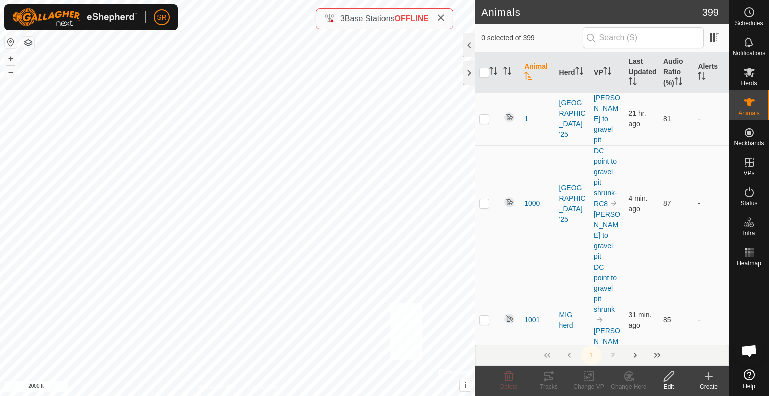
click at [390, 303] on div "368BULL 4166667397 Bulls Meadow Crk '25 DC point to gravel pit shrunk + – ⇧ i ©…" at bounding box center [237, 198] width 475 height 396
checkbox input "true"
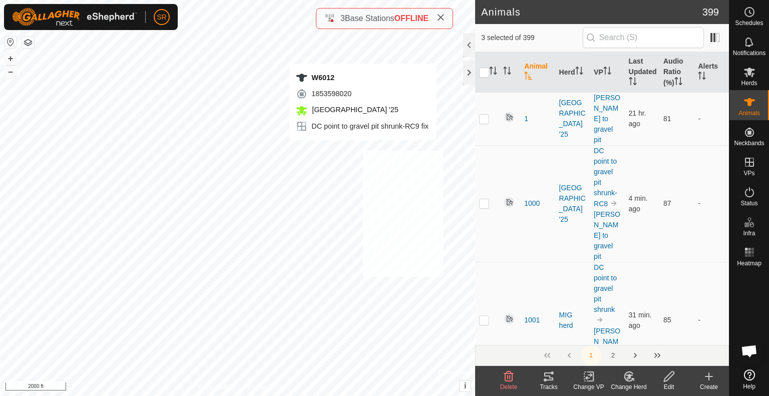
click at [362, 150] on div "W6012 1853598020 [GEOGRAPHIC_DATA] '25 DC point to gravel pit shrunk-RC9 fix + …" at bounding box center [237, 198] width 475 height 396
checkbox input "true"
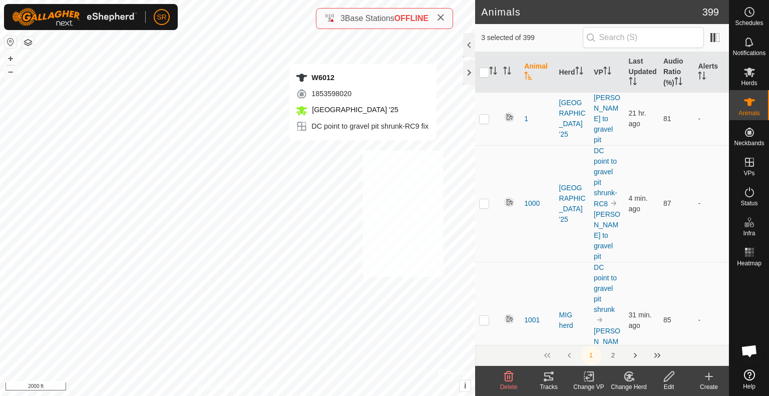
checkbox input "true"
click at [335, 134] on div "2369 1000038360 [GEOGRAPHIC_DATA] '25 DC point to gravel pit shrunk-RC9 fix + –…" at bounding box center [237, 198] width 475 height 396
checkbox input "true"
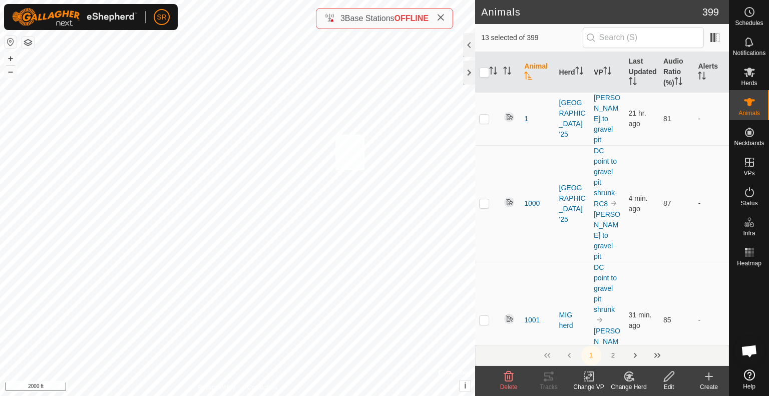
checkbox input "true"
click at [667, 380] on icon at bounding box center [669, 377] width 10 height 10
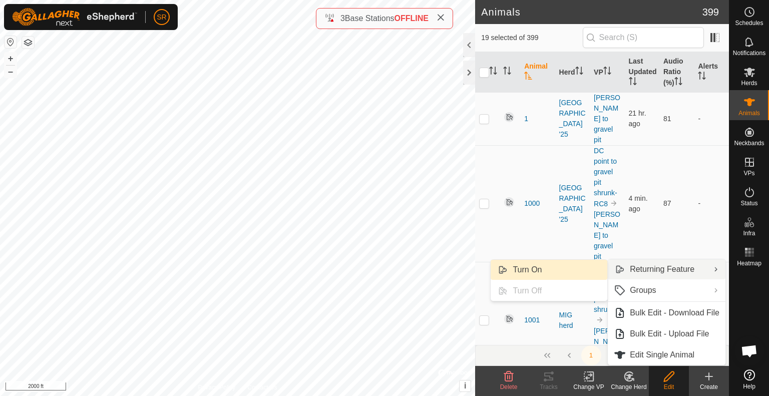
click at [577, 266] on link "Turn On" at bounding box center [549, 270] width 117 height 20
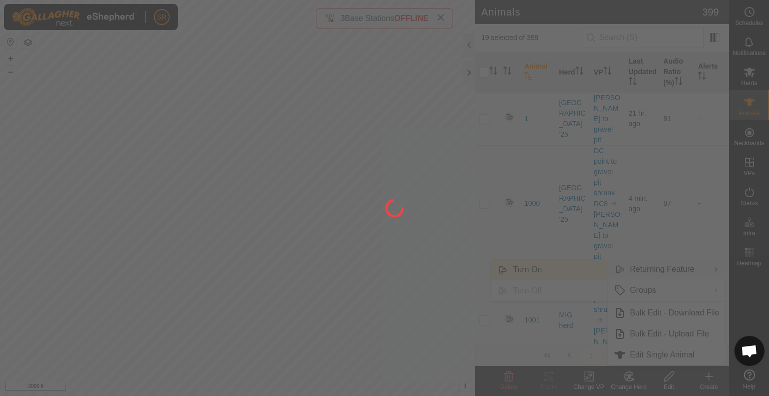
checkbox input "false"
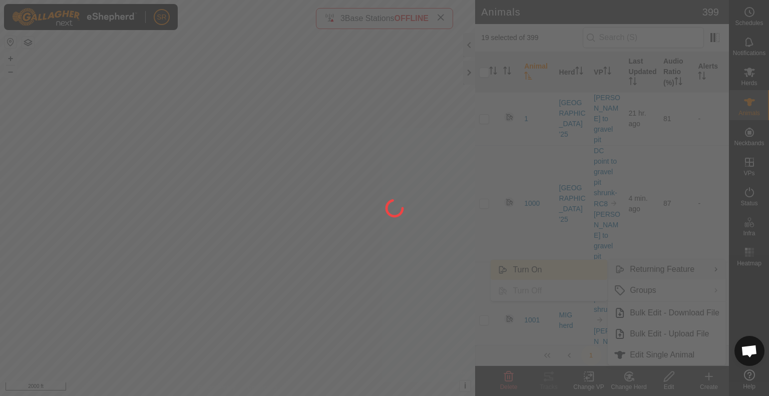
checkbox input "false"
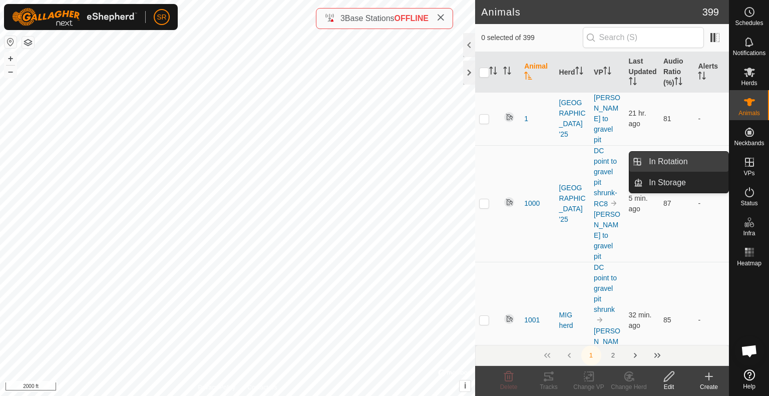
click at [702, 164] on link "In Rotation" at bounding box center [686, 162] width 86 height 20
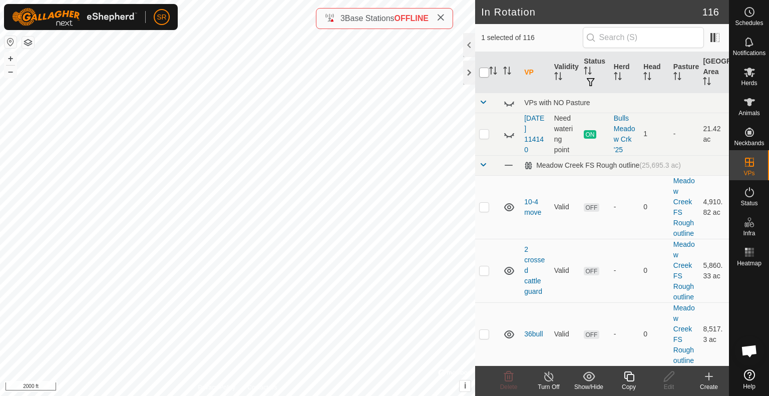
click at [483, 74] on input "checkbox" at bounding box center [484, 73] width 10 height 10
checkbox input "true"
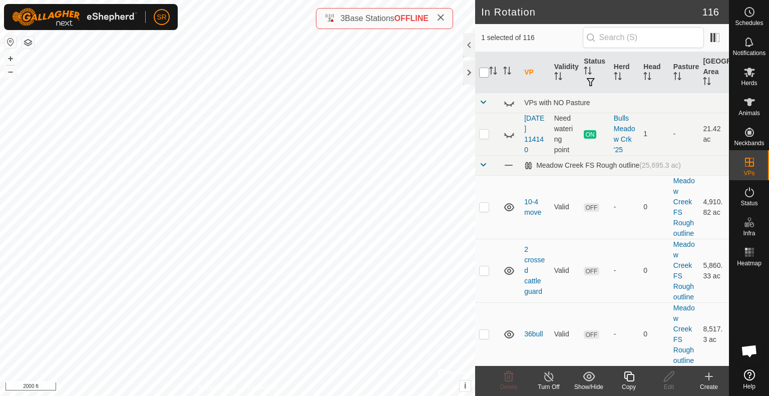
checkbox input "true"
click at [483, 74] on input "checkbox" at bounding box center [484, 73] width 10 height 10
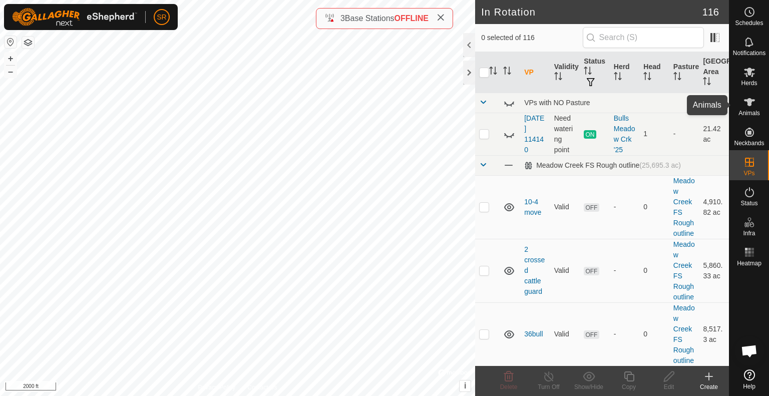
drag, startPoint x: 756, startPoint y: 107, endPoint x: 752, endPoint y: 134, distance: 27.8
click at [756, 107] on es-animals-svg-icon at bounding box center [750, 102] width 18 height 16
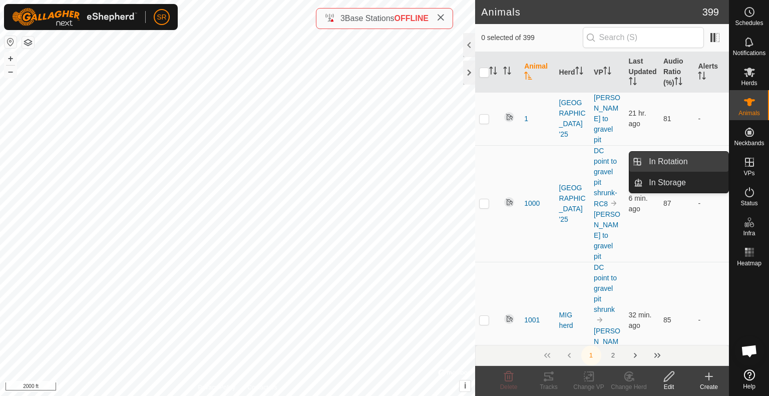
click at [712, 163] on link "In Rotation" at bounding box center [686, 162] width 86 height 20
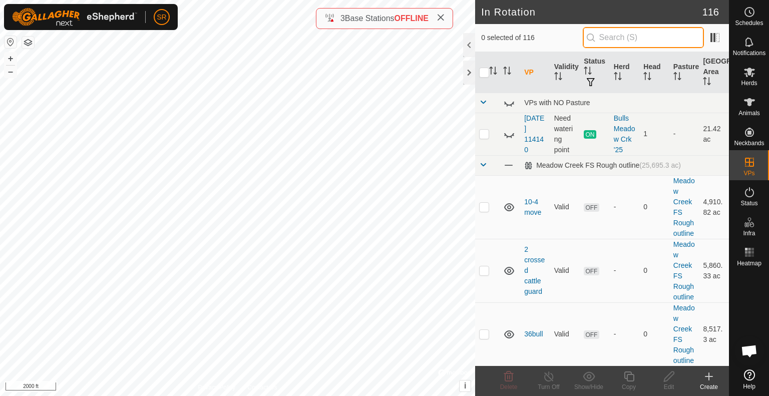
click at [627, 36] on input "text" at bounding box center [643, 37] width 121 height 21
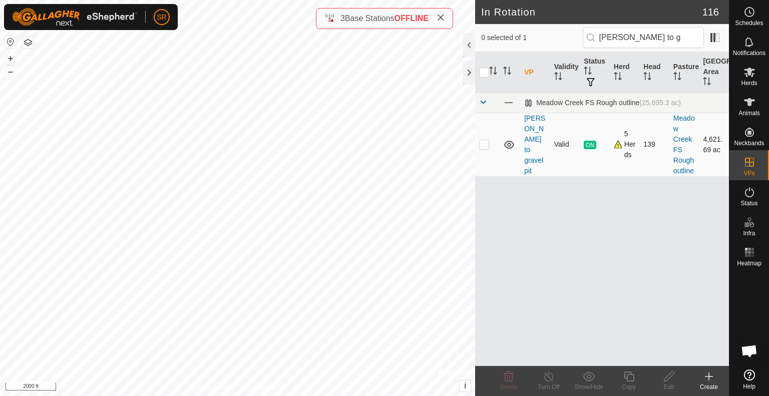
click at [487, 144] on p-checkbox at bounding box center [484, 144] width 10 height 8
click at [631, 380] on icon at bounding box center [629, 377] width 13 height 12
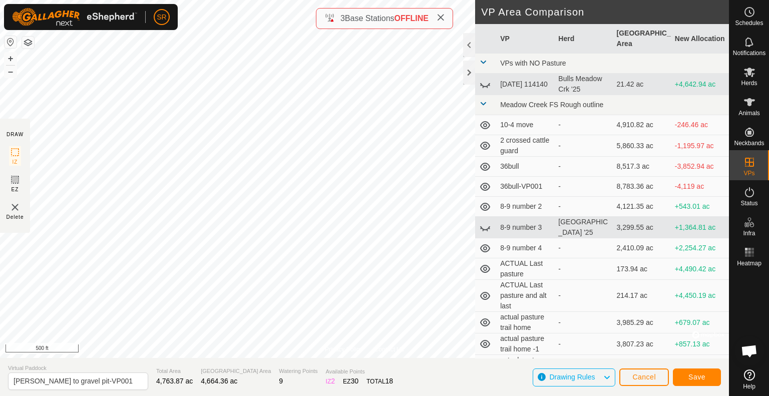
click at [527, 156] on div "Privacy Policy Contact Us Trail to [GEOGRAPHIC_DATA] + – ⇧ i © Mapbox , © OpenS…" at bounding box center [364, 198] width 729 height 396
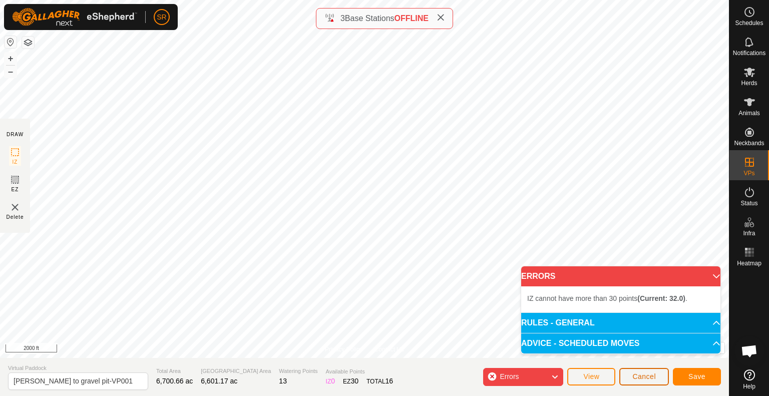
click at [645, 376] on span "Cancel" at bounding box center [644, 377] width 24 height 8
click at [639, 374] on span "Cancel" at bounding box center [644, 377] width 24 height 8
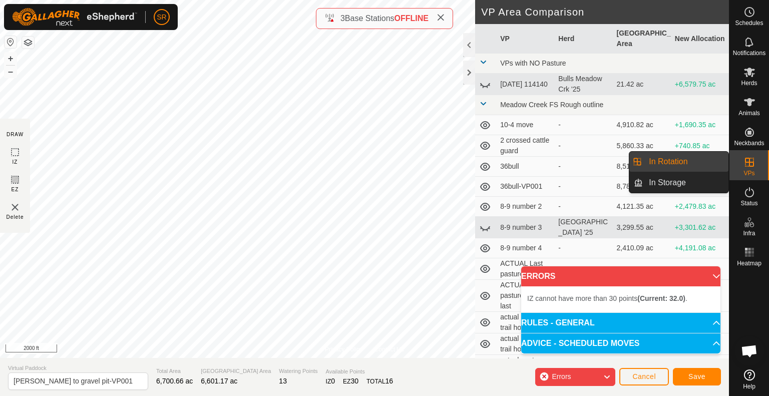
click at [699, 163] on link "In Rotation" at bounding box center [686, 162] width 86 height 20
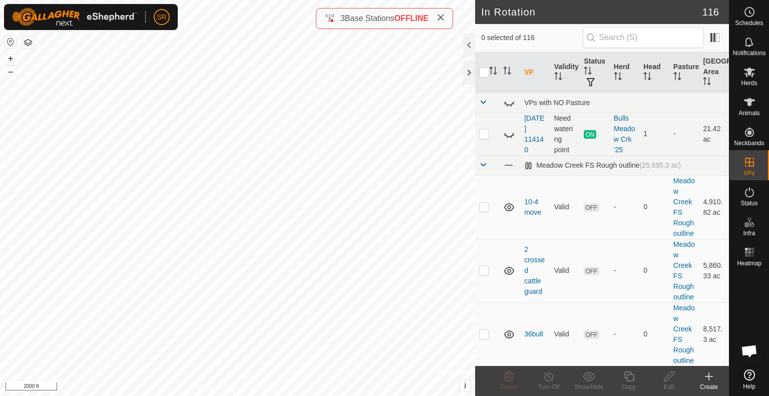
click at [709, 381] on icon at bounding box center [709, 377] width 12 height 12
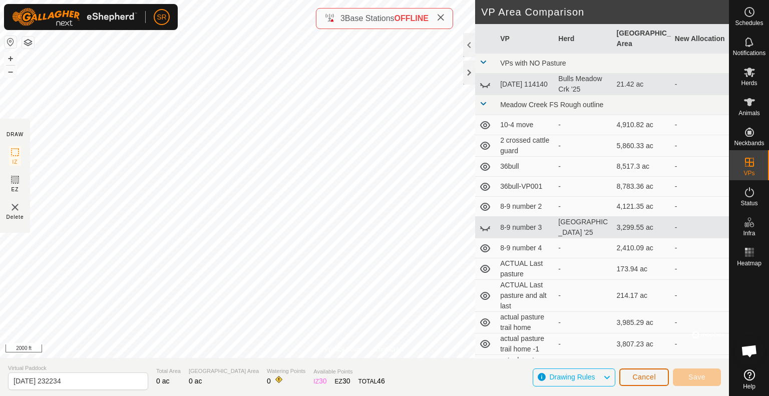
click at [644, 381] on span "Cancel" at bounding box center [644, 377] width 24 height 8
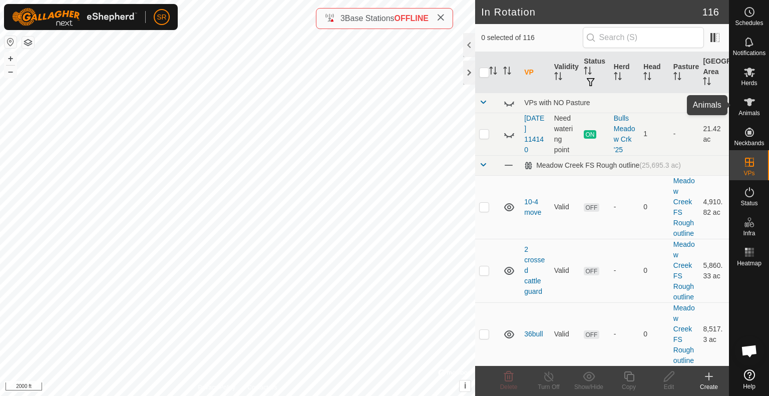
click at [748, 105] on icon at bounding box center [749, 102] width 11 height 8
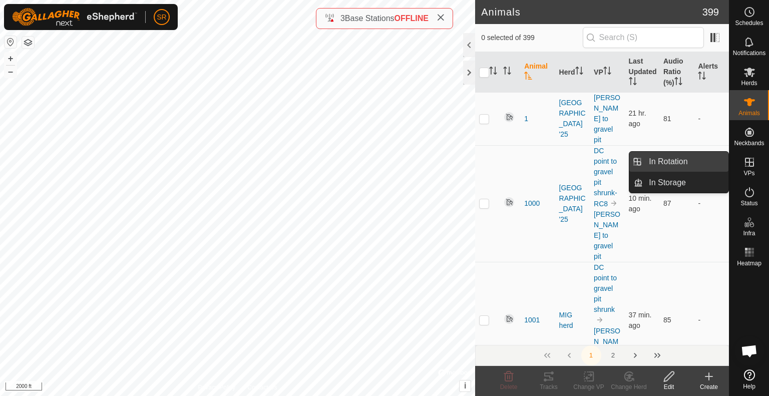
click at [703, 163] on link "In Rotation" at bounding box center [686, 162] width 86 height 20
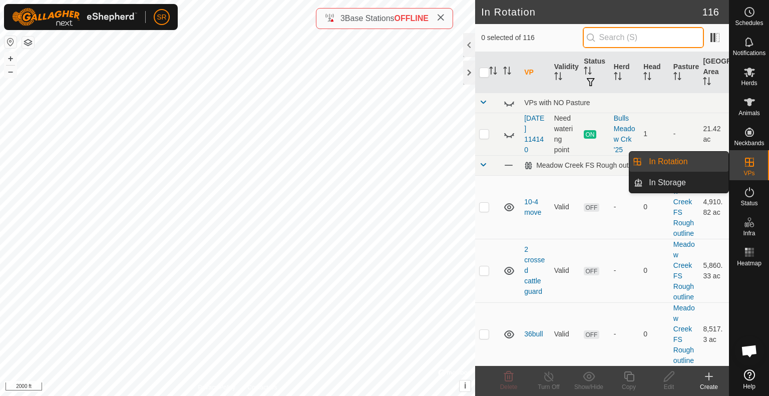
drag, startPoint x: 703, startPoint y: 163, endPoint x: 636, endPoint y: 40, distance: 140.3
click at [636, 40] on input "text" at bounding box center [643, 37] width 121 height 21
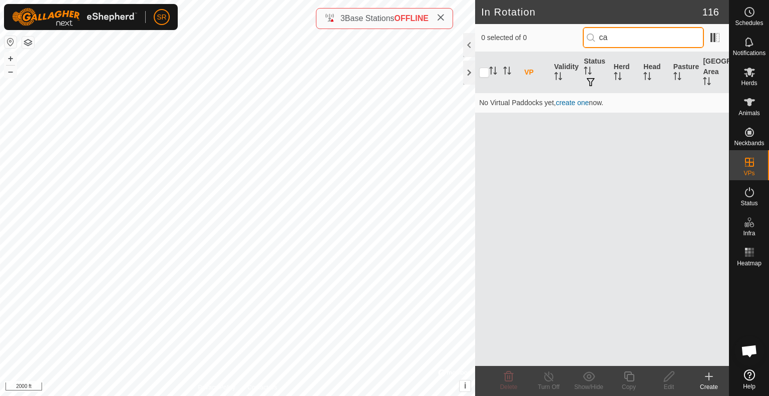
type input "c"
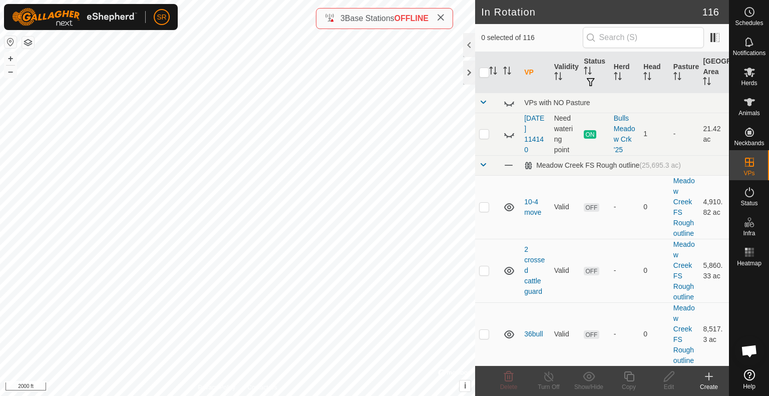
click at [707, 383] on div "Create" at bounding box center [709, 387] width 40 height 9
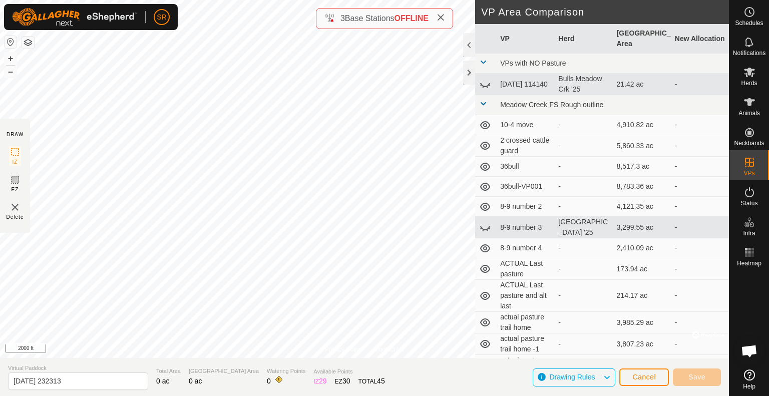
click at [280, 360] on div "Privacy Policy Contact Us 3580 0512346343 Meadow Creek '25 DC point to gravel p…" at bounding box center [364, 198] width 729 height 396
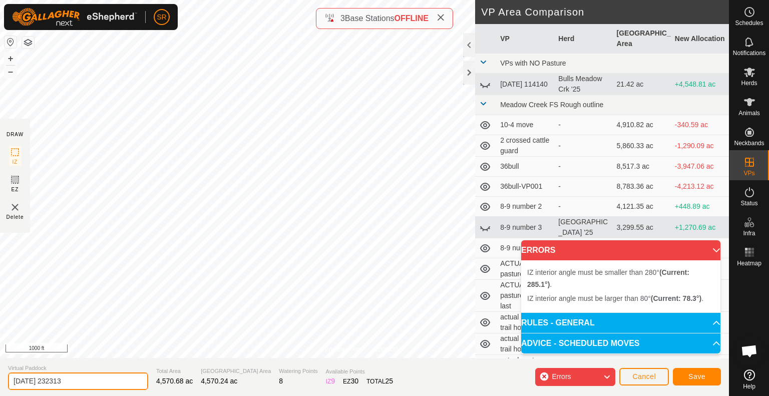
drag, startPoint x: 96, startPoint y: 386, endPoint x: 0, endPoint y: 386, distance: 96.1
click at [0, 386] on section "Virtual Paddock 2025-10-14 232313 Total Area 4,570.68 ac Grazing Area 4,570.24 …" at bounding box center [364, 377] width 729 height 38
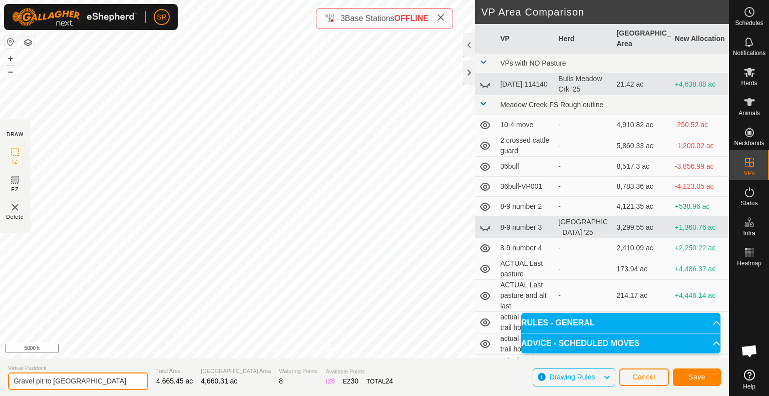
type input "Gravel pit to calhoun"
click at [690, 372] on button "Save" at bounding box center [697, 378] width 48 height 18
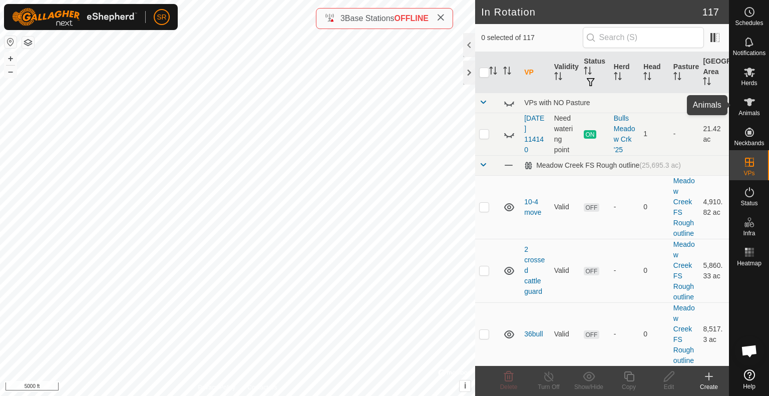
click at [746, 104] on icon at bounding box center [750, 102] width 12 height 12
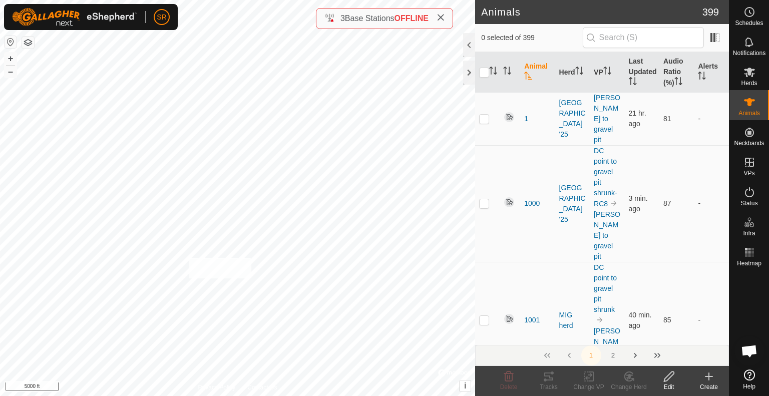
click at [188, 258] on div "Calhoun Pond Type: dam Capacity: 100L Water Level: 100% Drinkable: Yes + – ⇧ i …" at bounding box center [237, 198] width 475 height 396
checkbox input "true"
click at [118, 90] on div "6141 2579254631 Meadow Creek '25 Clark to gravel pit + – ⇧ i © Mapbox , © OpenS…" at bounding box center [237, 198] width 475 height 396
checkbox input "true"
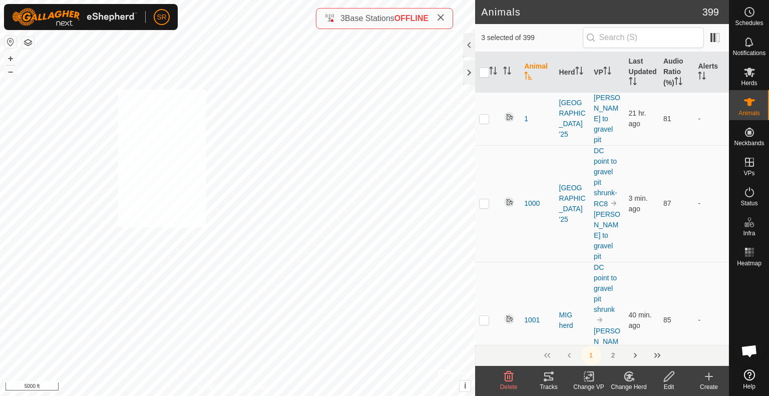
checkbox input "true"
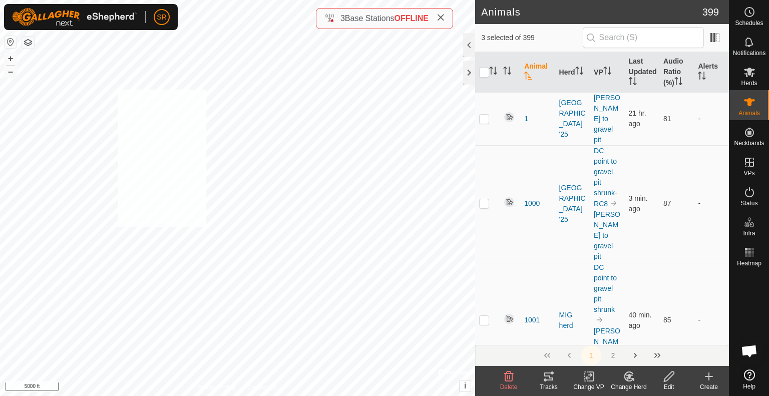
checkbox input "true"
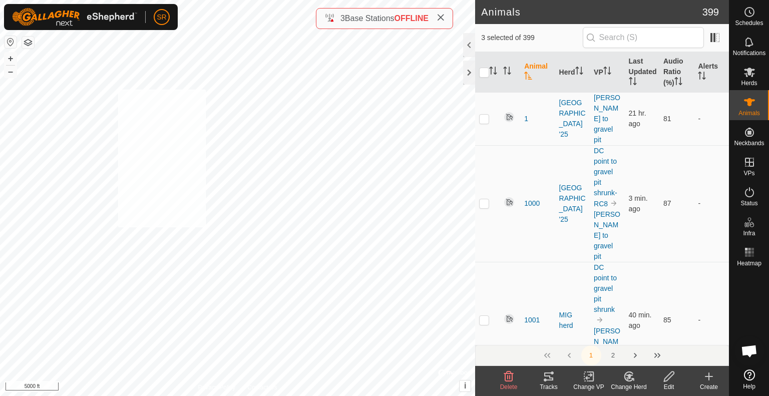
checkbox input "true"
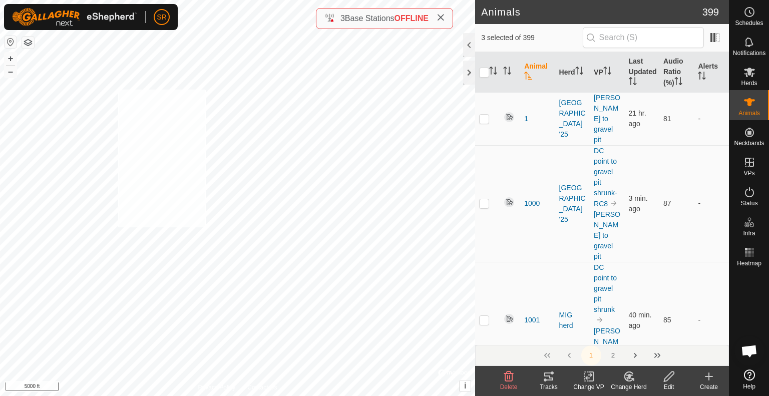
checkbox input "true"
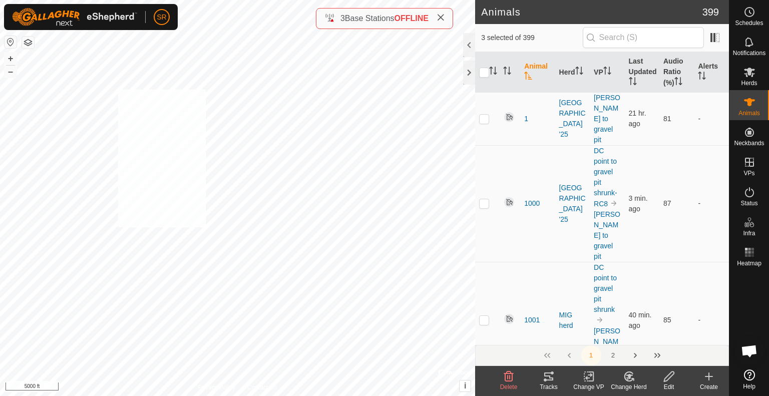
checkbox input "true"
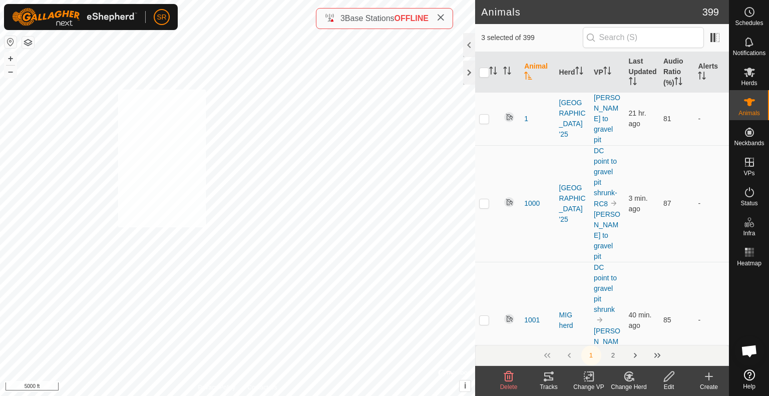
checkbox input "true"
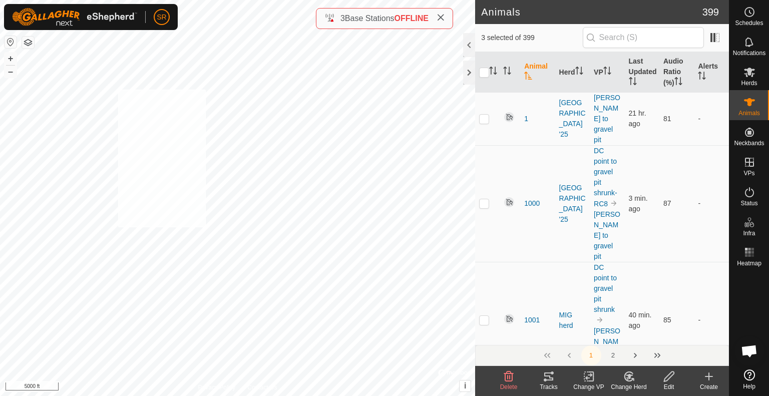
checkbox input "true"
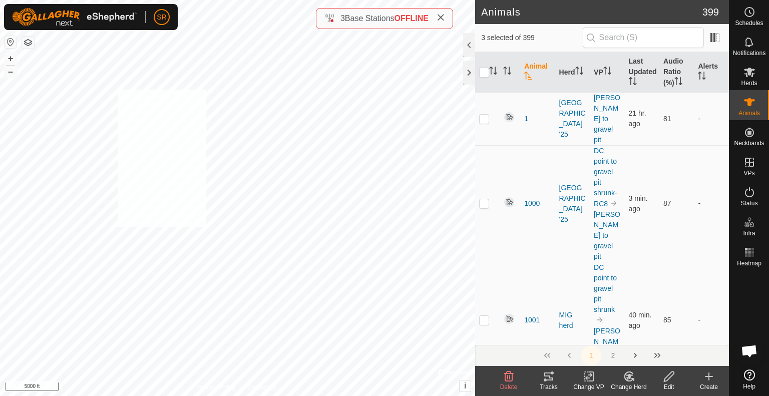
checkbox input "true"
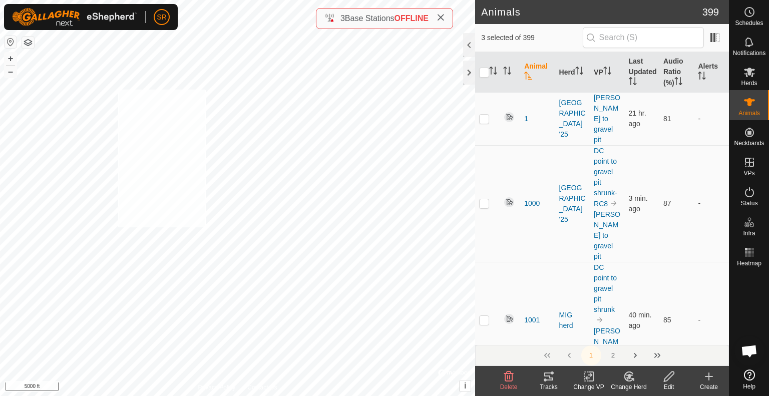
checkbox input "true"
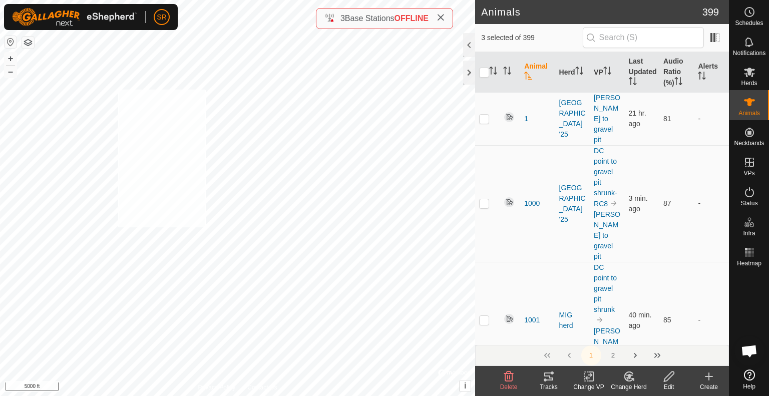
checkbox input "true"
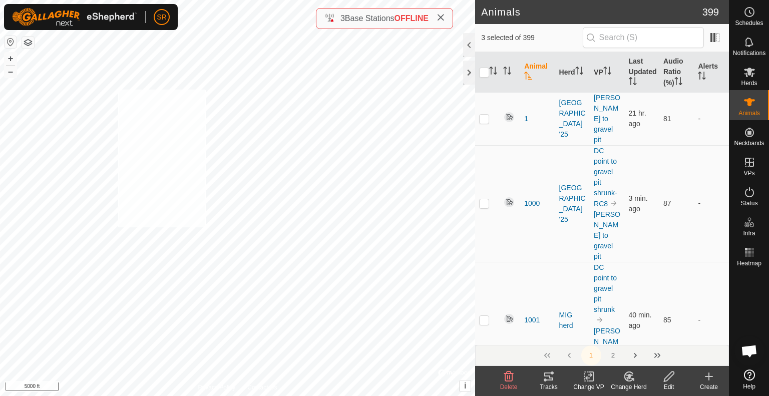
checkbox input "true"
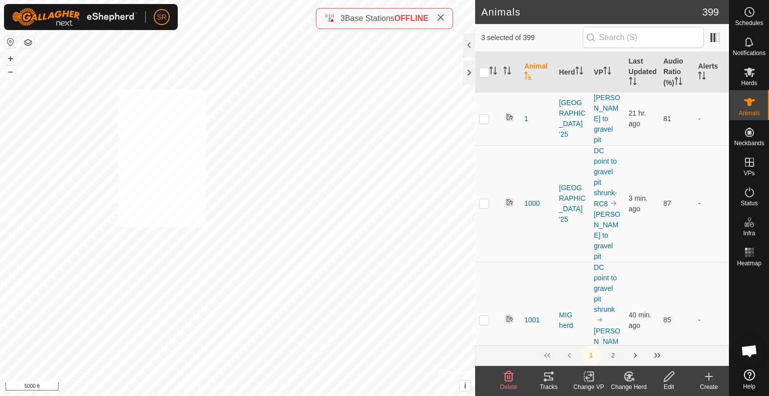
checkbox input "true"
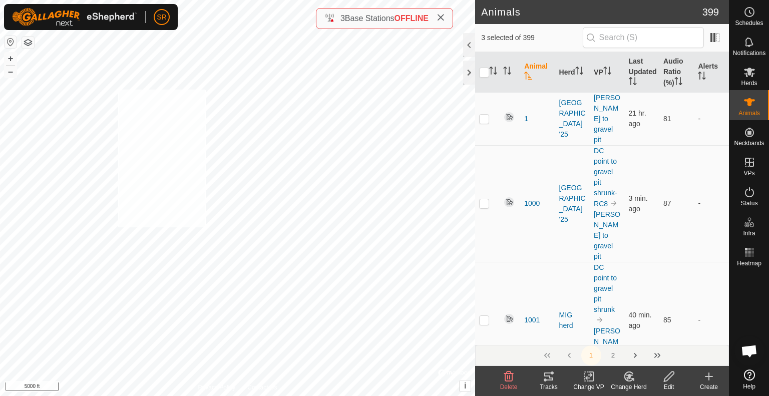
checkbox input "true"
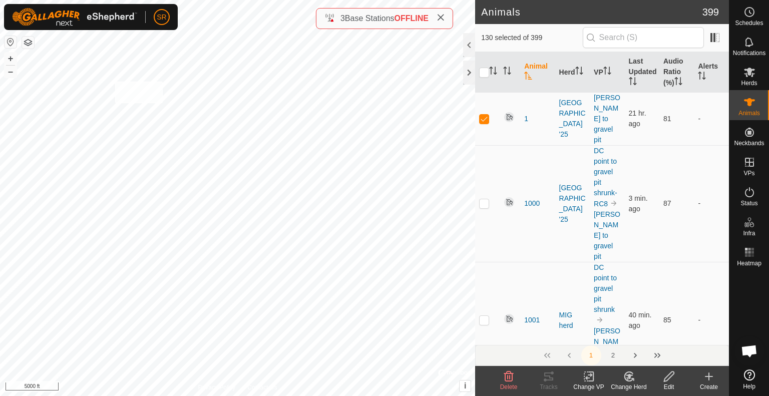
checkbox input "true"
click at [587, 378] on icon at bounding box center [588, 377] width 7 height 7
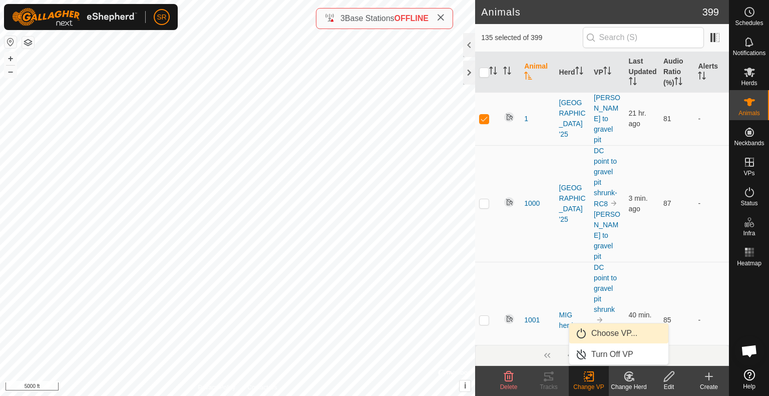
click at [608, 334] on link "Choose VP..." at bounding box center [618, 333] width 99 height 20
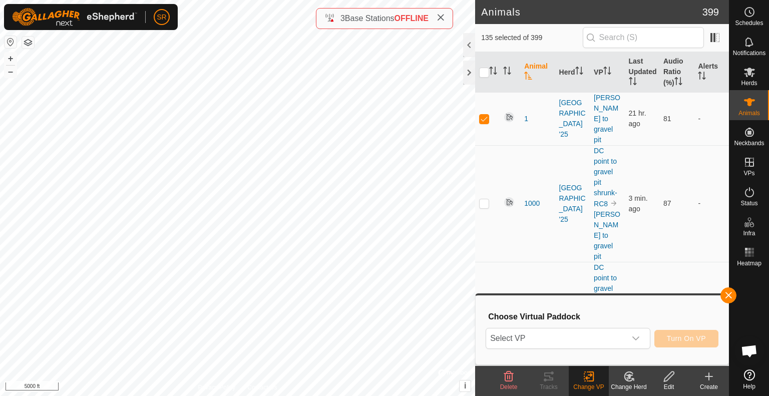
click at [608, 334] on span "Select VP" at bounding box center [556, 338] width 140 height 20
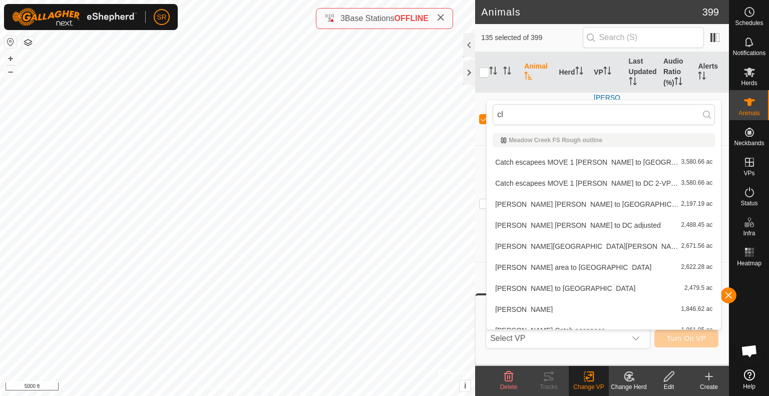
type input "c"
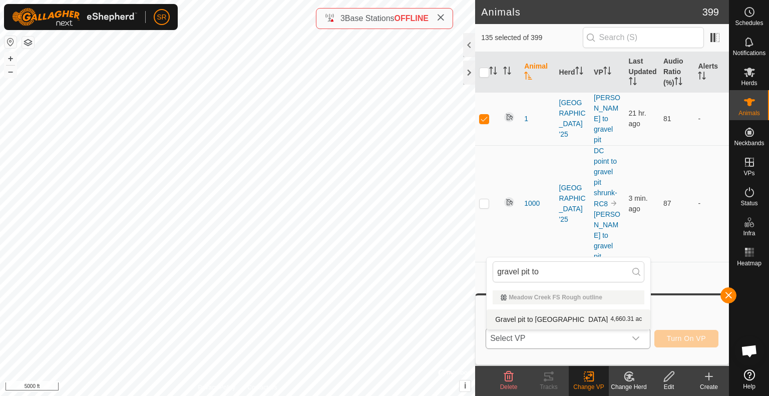
type input "gravel pit to"
click at [583, 320] on li "Gravel pit to calhoun 4,660.31 ac" at bounding box center [569, 319] width 164 height 20
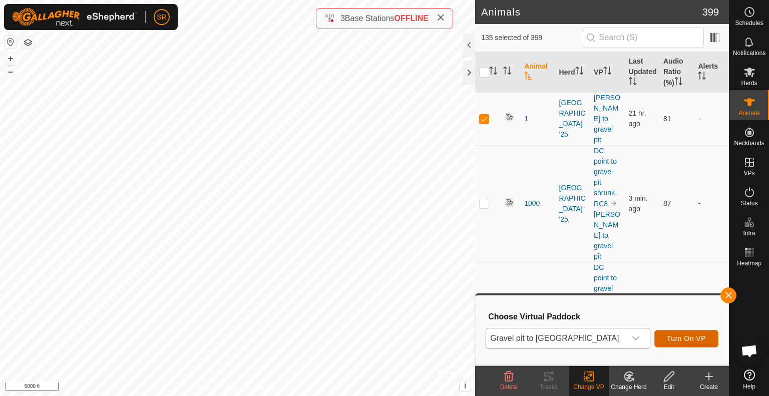
click at [696, 342] on span "Turn On VP" at bounding box center [686, 338] width 39 height 8
